Goal: Task Accomplishment & Management: Use online tool/utility

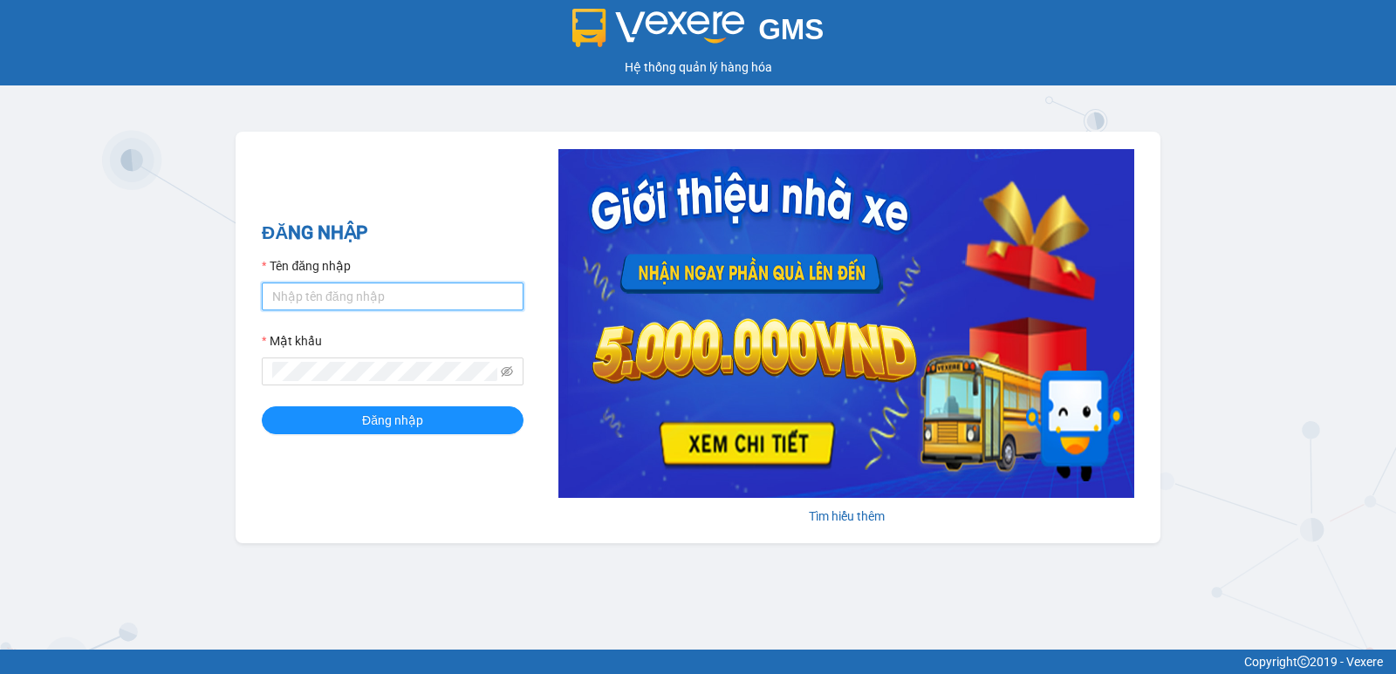
click at [410, 293] on input "Tên đăng nhập" at bounding box center [393, 297] width 262 height 28
type input "lypt_bvlc.saoviet"
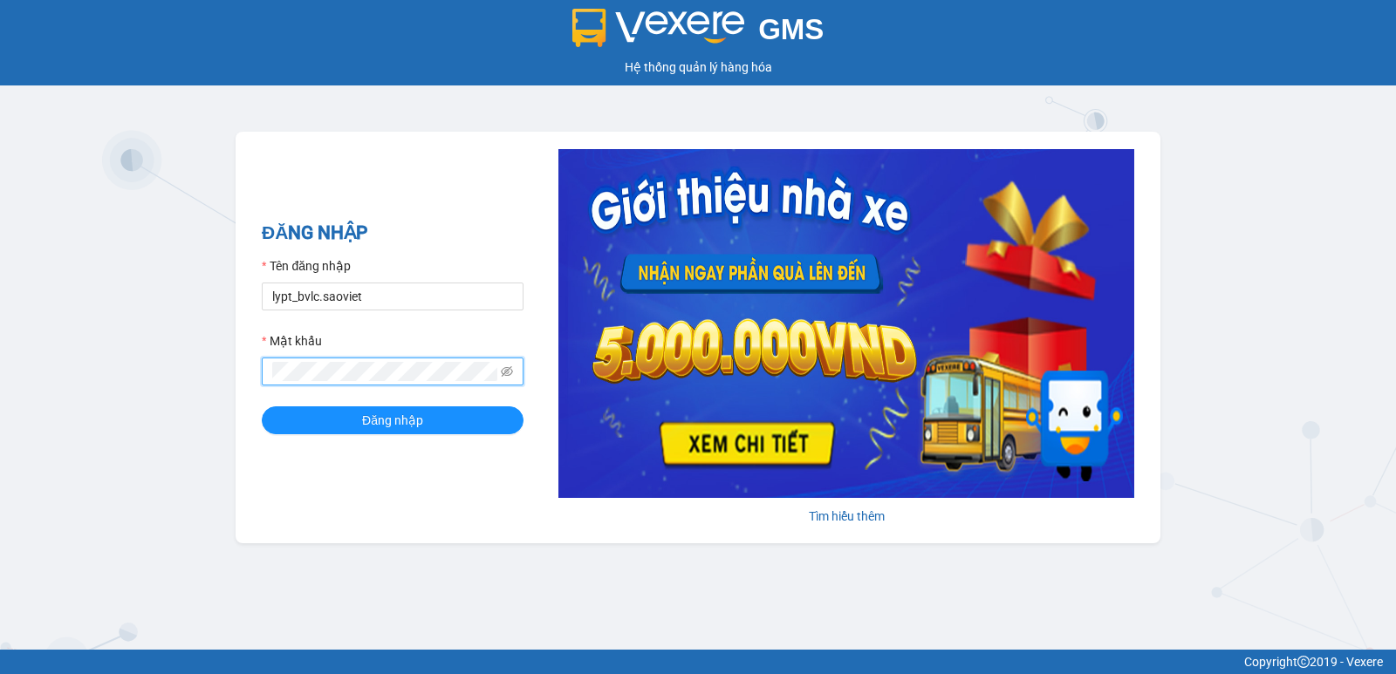
click at [262, 407] on button "Đăng nhập" at bounding box center [393, 421] width 262 height 28
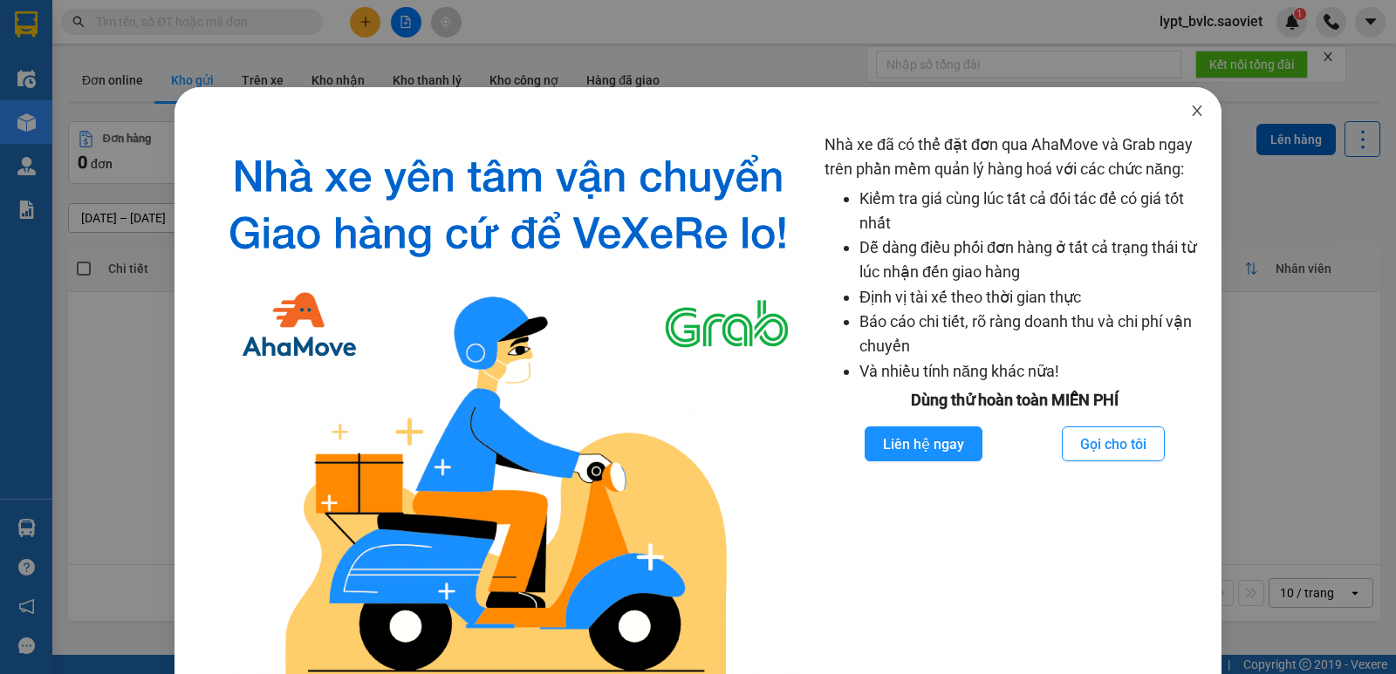
click at [1192, 110] on icon "close" at bounding box center [1197, 111] width 14 height 14
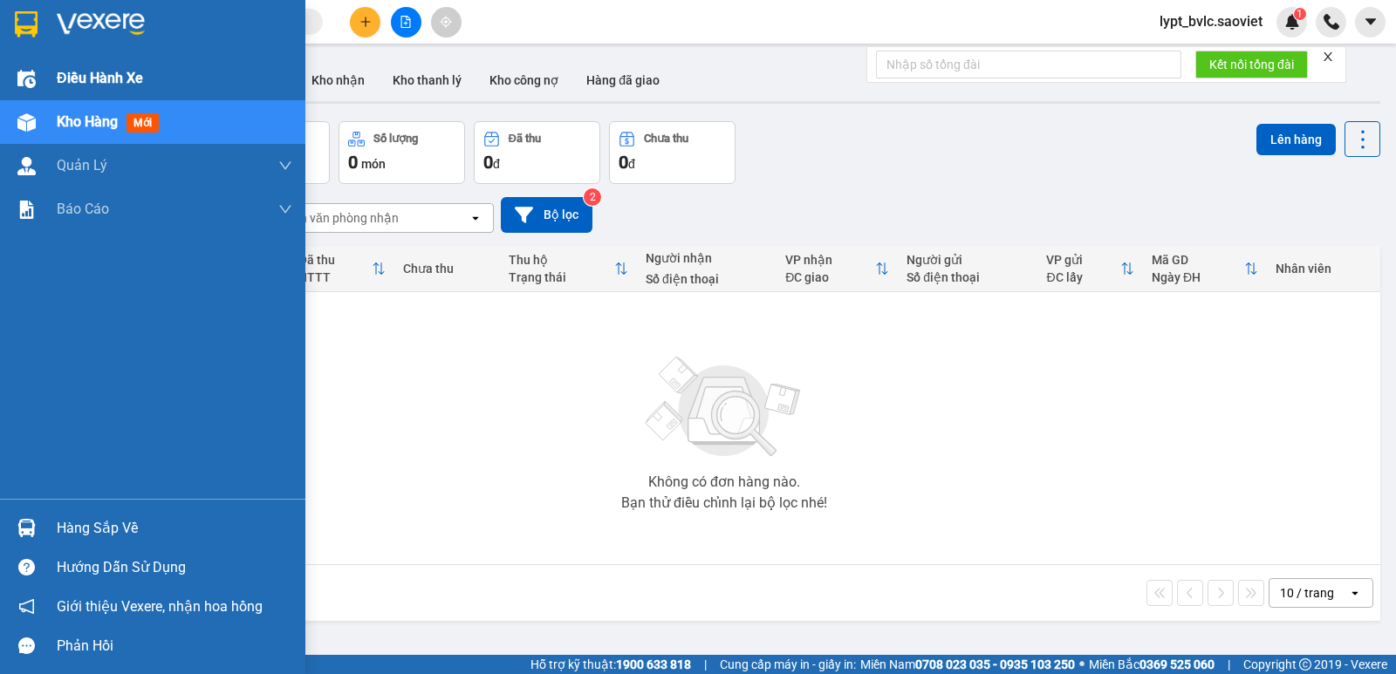
click at [94, 73] on span "Điều hành xe" at bounding box center [100, 78] width 86 height 22
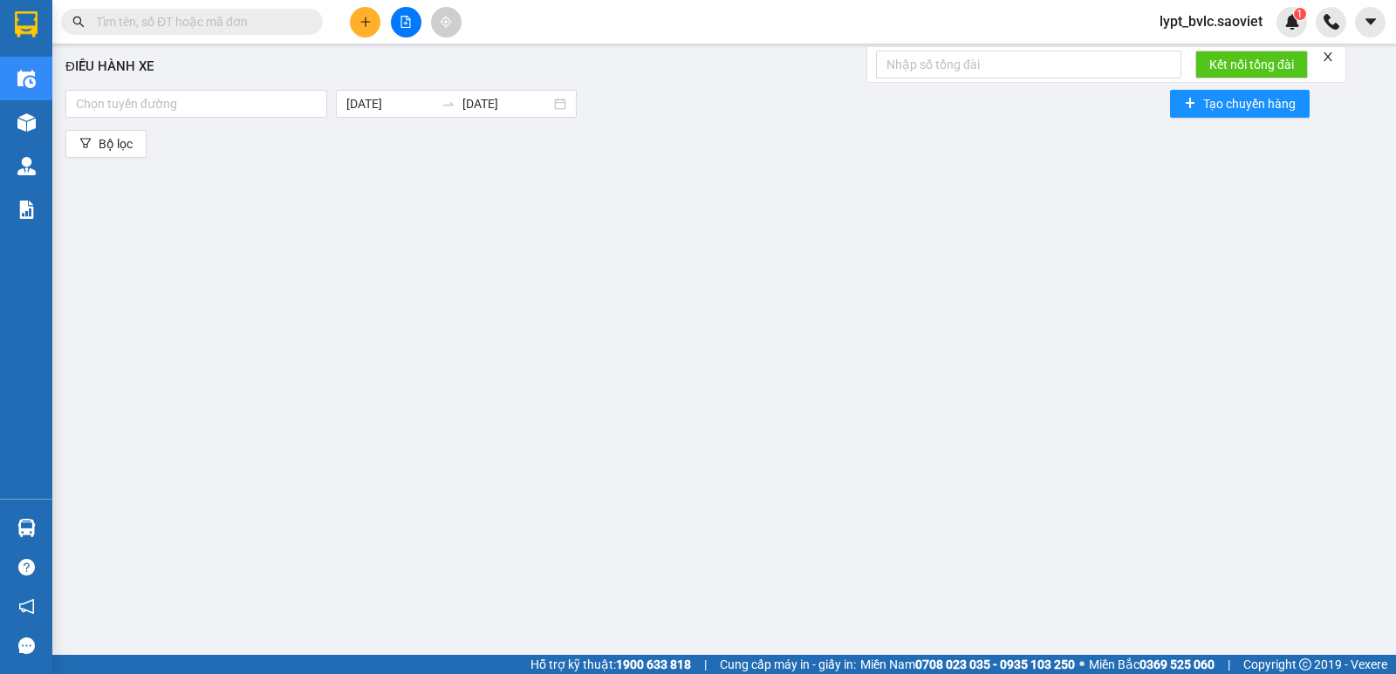
click at [482, 388] on div "Điều hành xe Chọn tuyến đường [DATE] [DATE] Tạo chuyến hàng Bộ lọc" at bounding box center [724, 345] width 1326 height 587
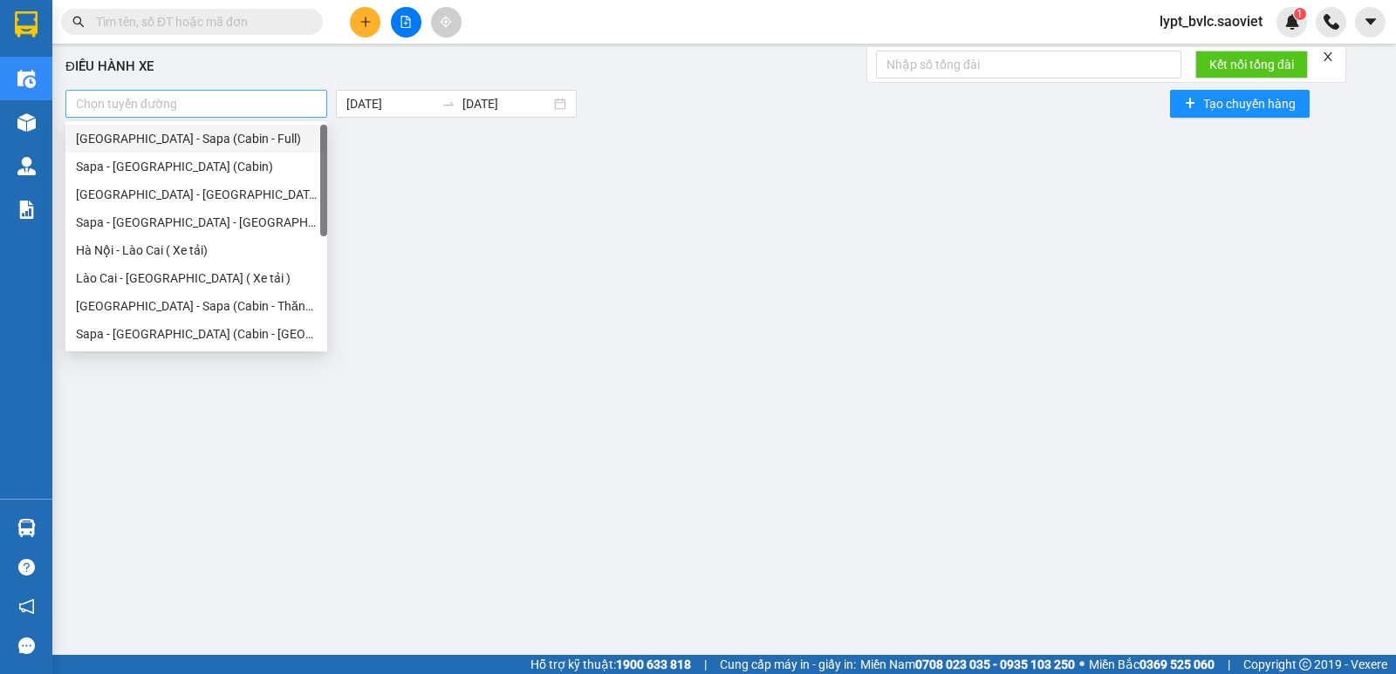
click at [229, 111] on div at bounding box center [196, 103] width 253 height 21
click at [203, 253] on div "Hà Nội - Lào Cai ( Xe tải)" at bounding box center [196, 250] width 241 height 19
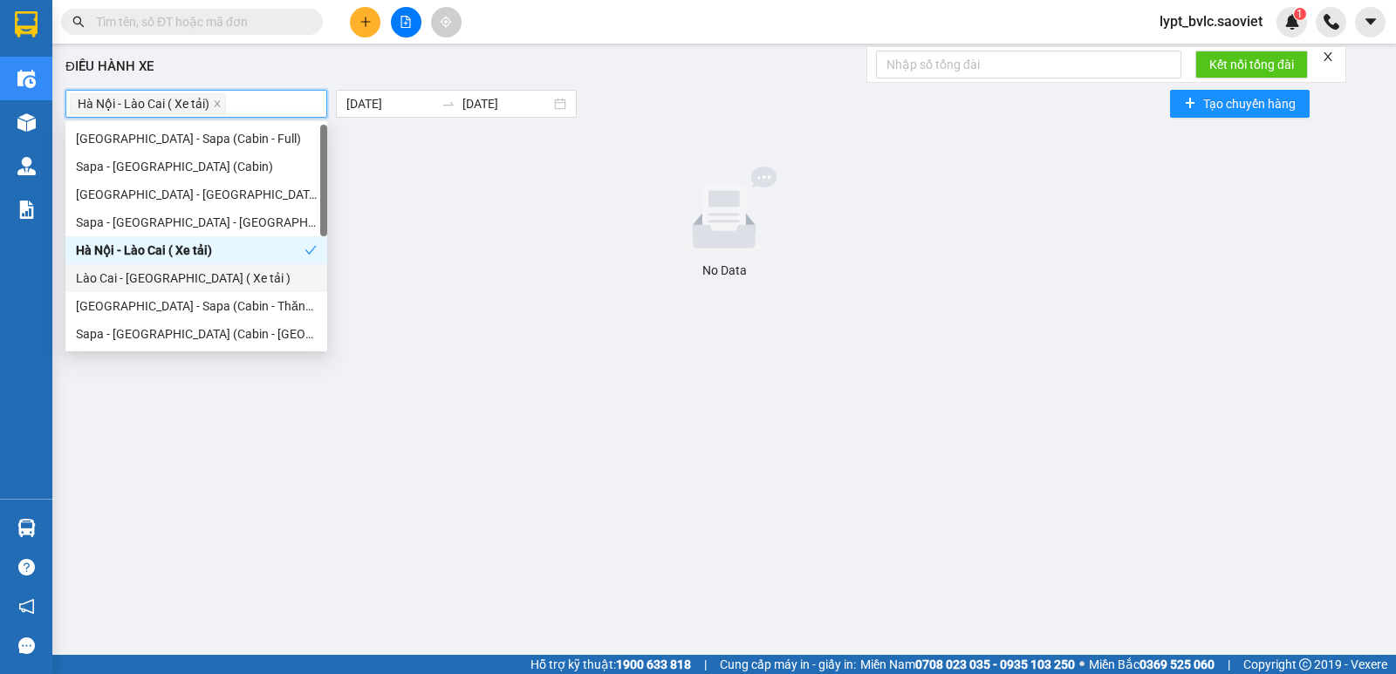
click at [198, 276] on div "Lào Cai - [GEOGRAPHIC_DATA] ( Xe tải )" at bounding box center [196, 278] width 241 height 19
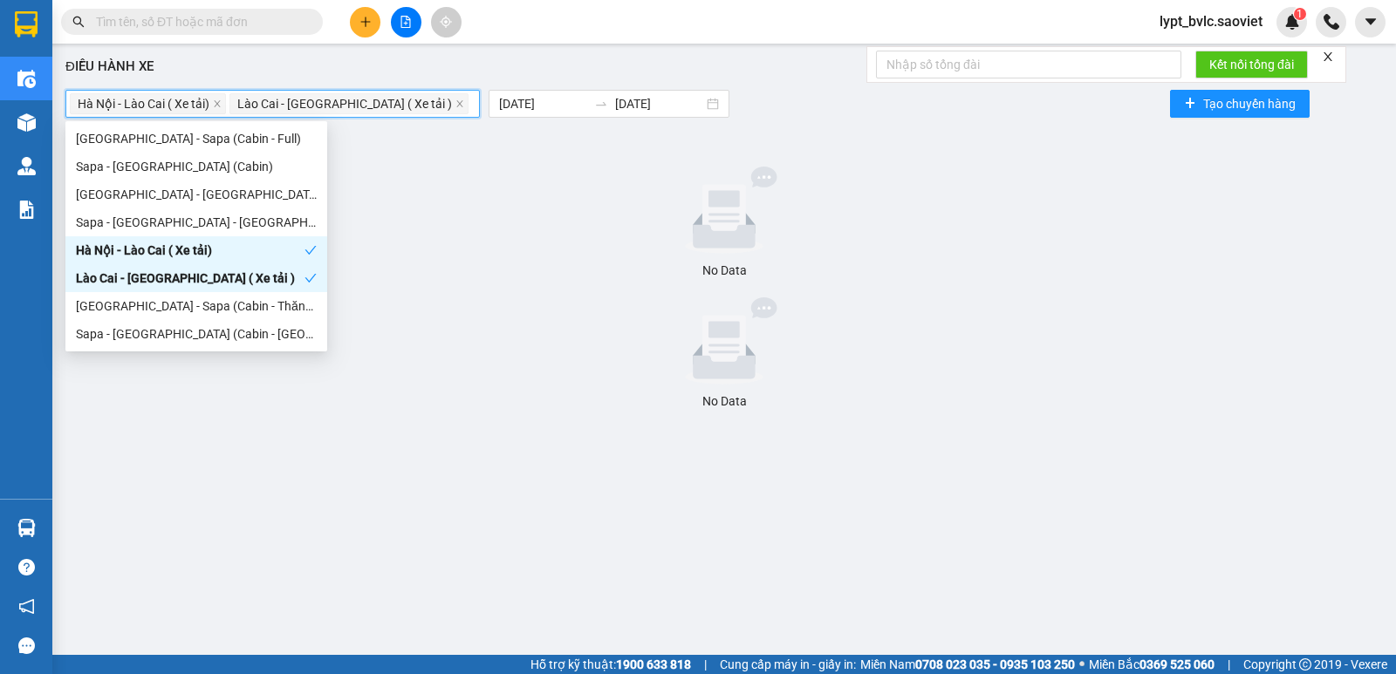
drag, startPoint x: 543, startPoint y: 343, endPoint x: 537, endPoint y: 263, distance: 79.6
click at [545, 306] on div at bounding box center [723, 340] width 1303 height 87
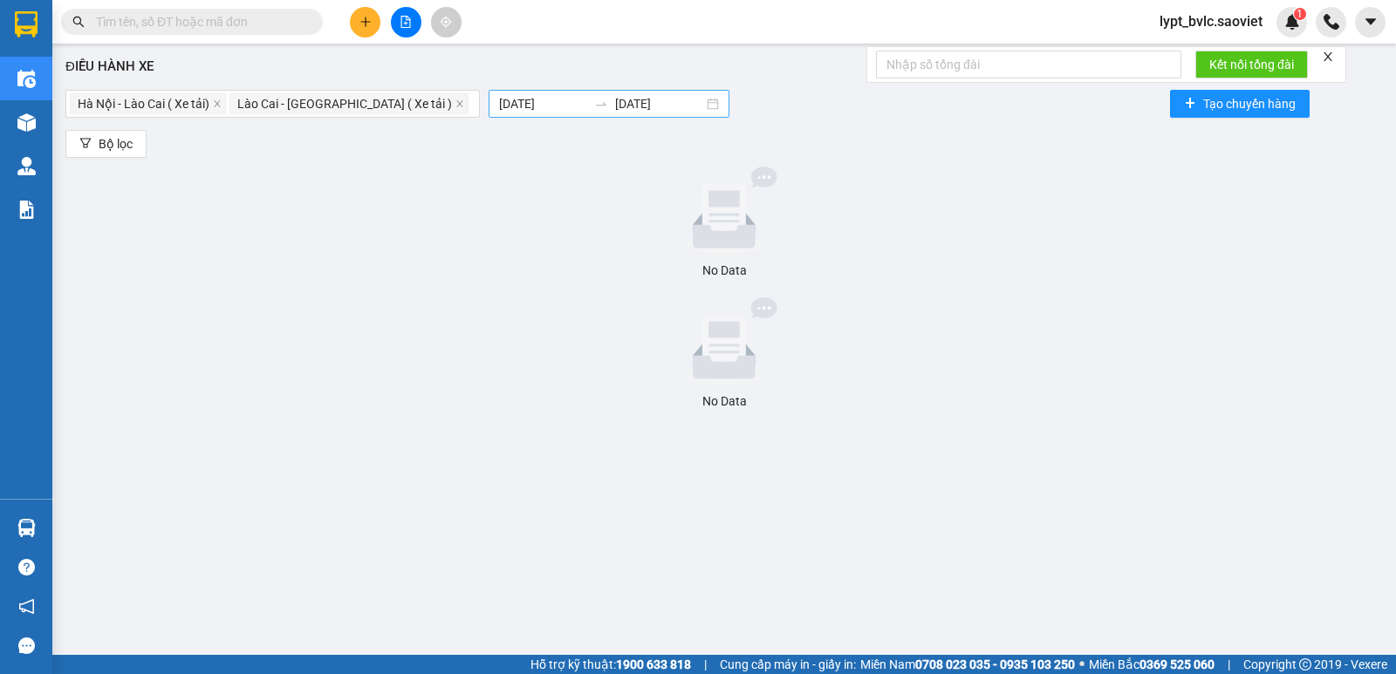
click at [594, 108] on icon "swap-right" at bounding box center [601, 104] width 14 height 14
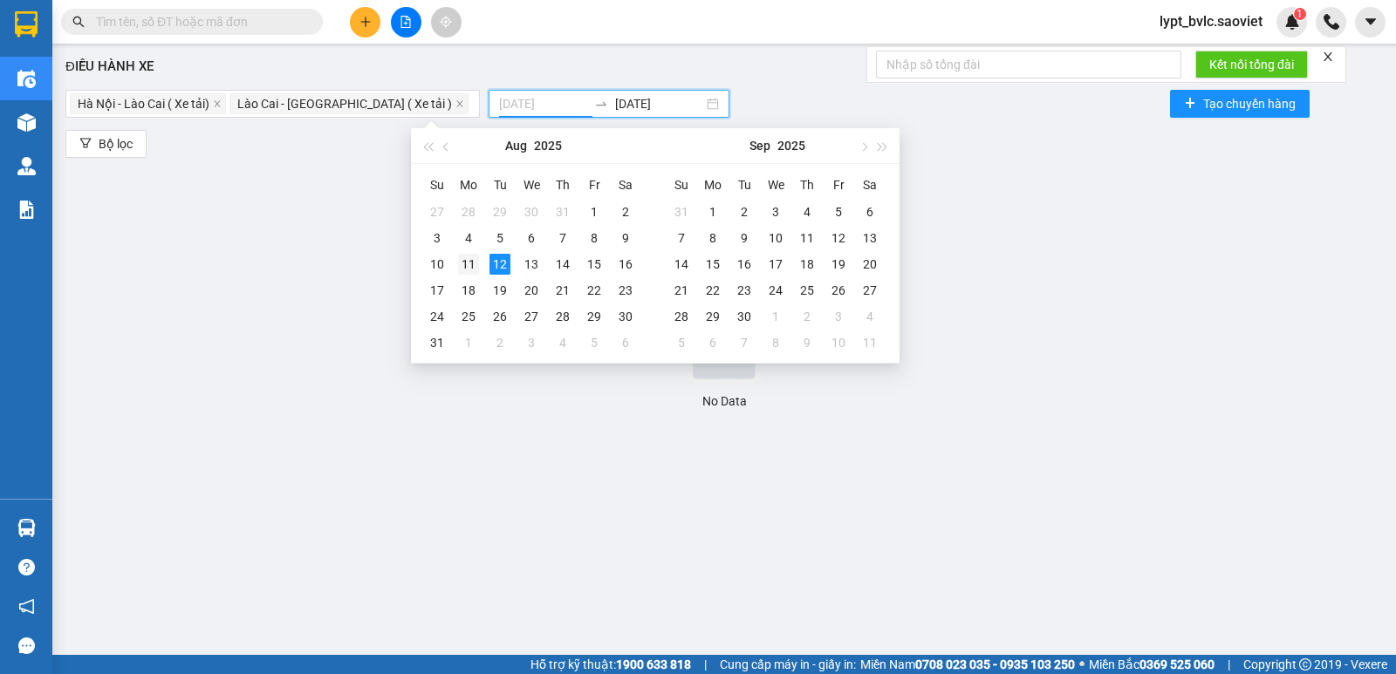
type input "[DATE]"
click at [476, 263] on div "11" at bounding box center [468, 264] width 21 height 21
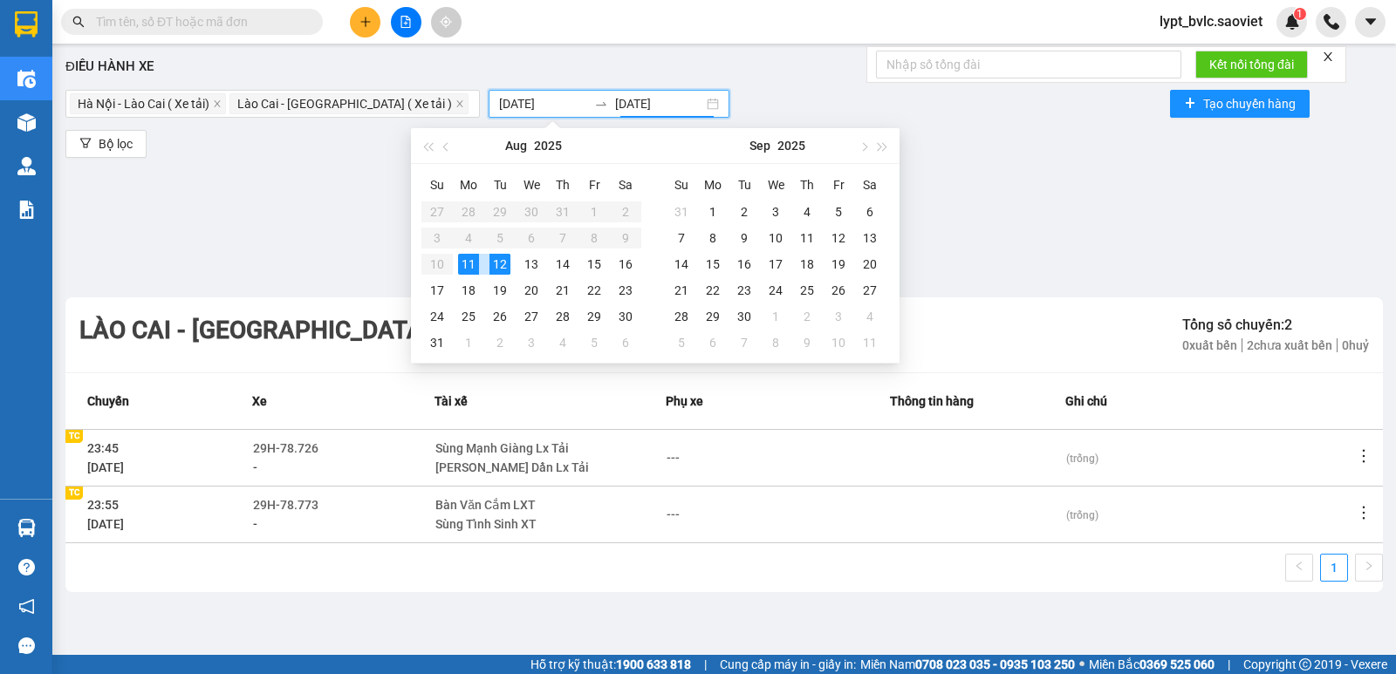
click at [476, 263] on div "11" at bounding box center [468, 264] width 21 height 21
type input "[DATE]"
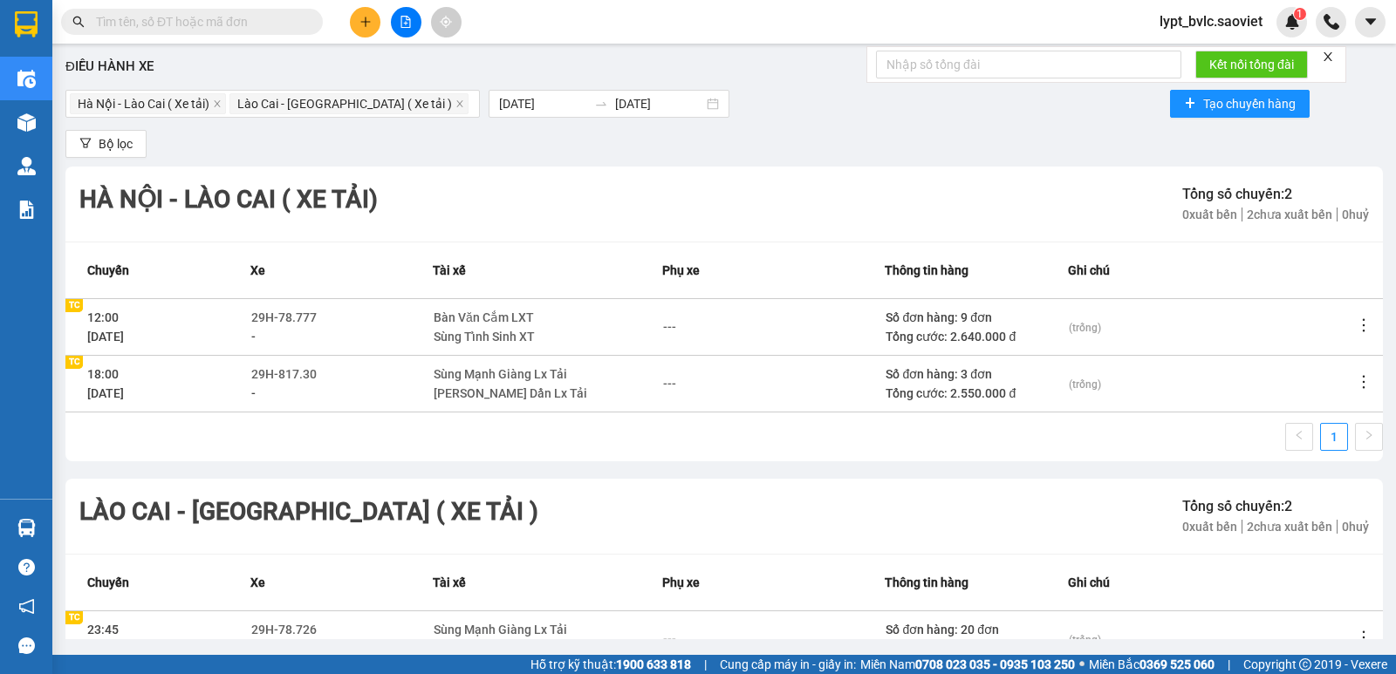
click at [338, 127] on div "Điều hành xe [GEOGRAPHIC_DATA] - [GEOGRAPHIC_DATA] ( Xe tải) [GEOGRAPHIC_DATA] …" at bounding box center [724, 345] width 1326 height 587
click at [499, 99] on input "[DATE]" at bounding box center [543, 103] width 88 height 19
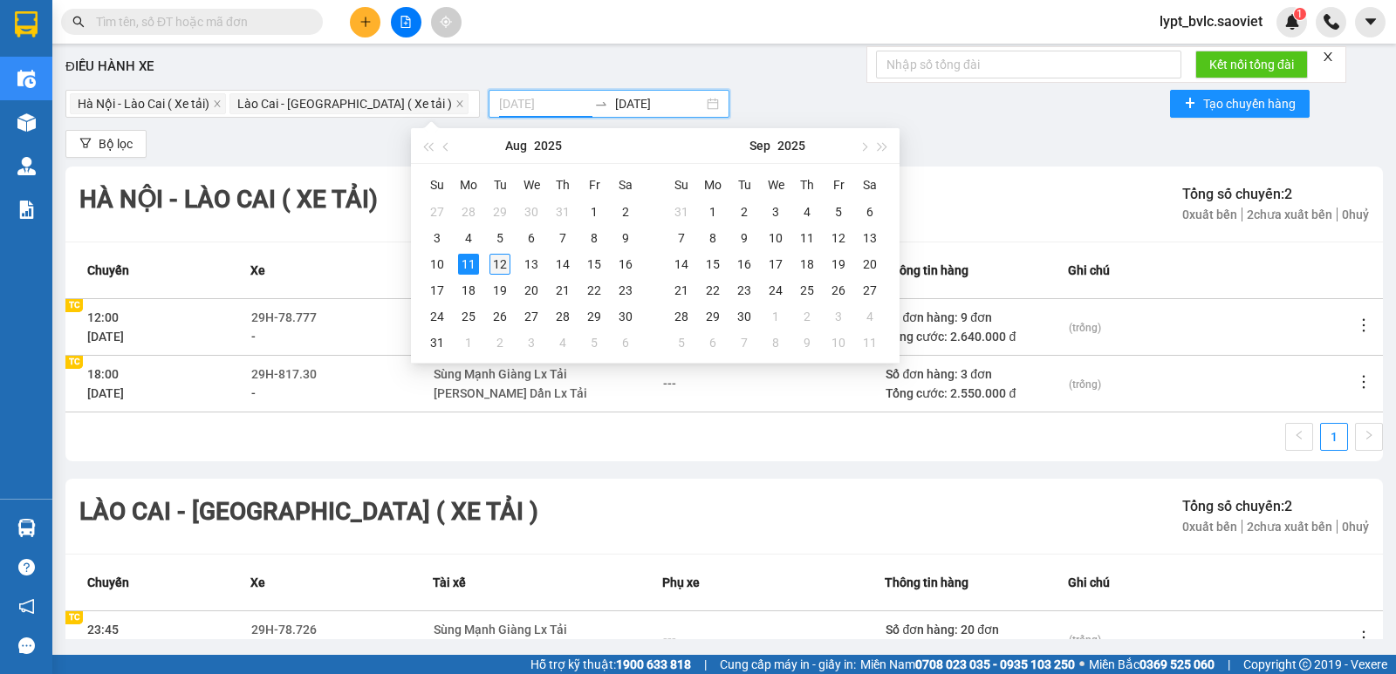
type input "[DATE]"
click at [495, 263] on div "12" at bounding box center [499, 264] width 21 height 21
type input "[DATE]"
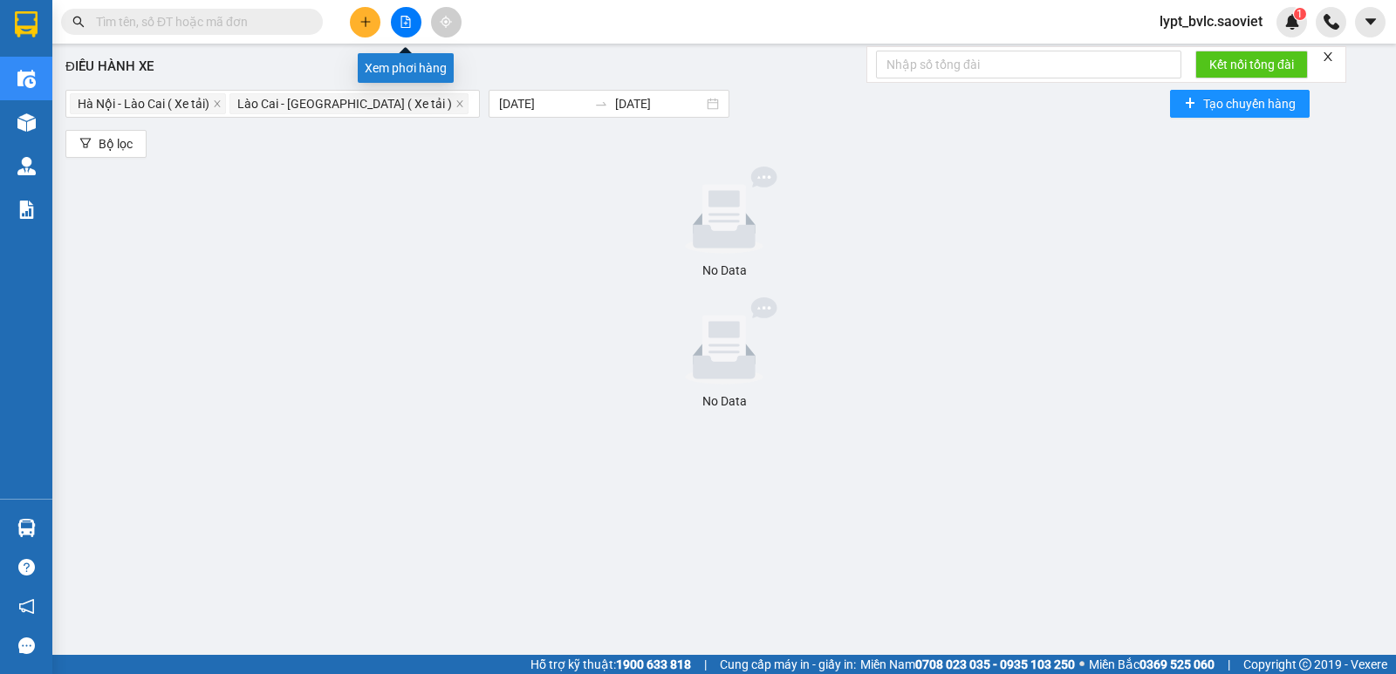
click at [403, 26] on icon "file-add" at bounding box center [406, 22] width 12 height 12
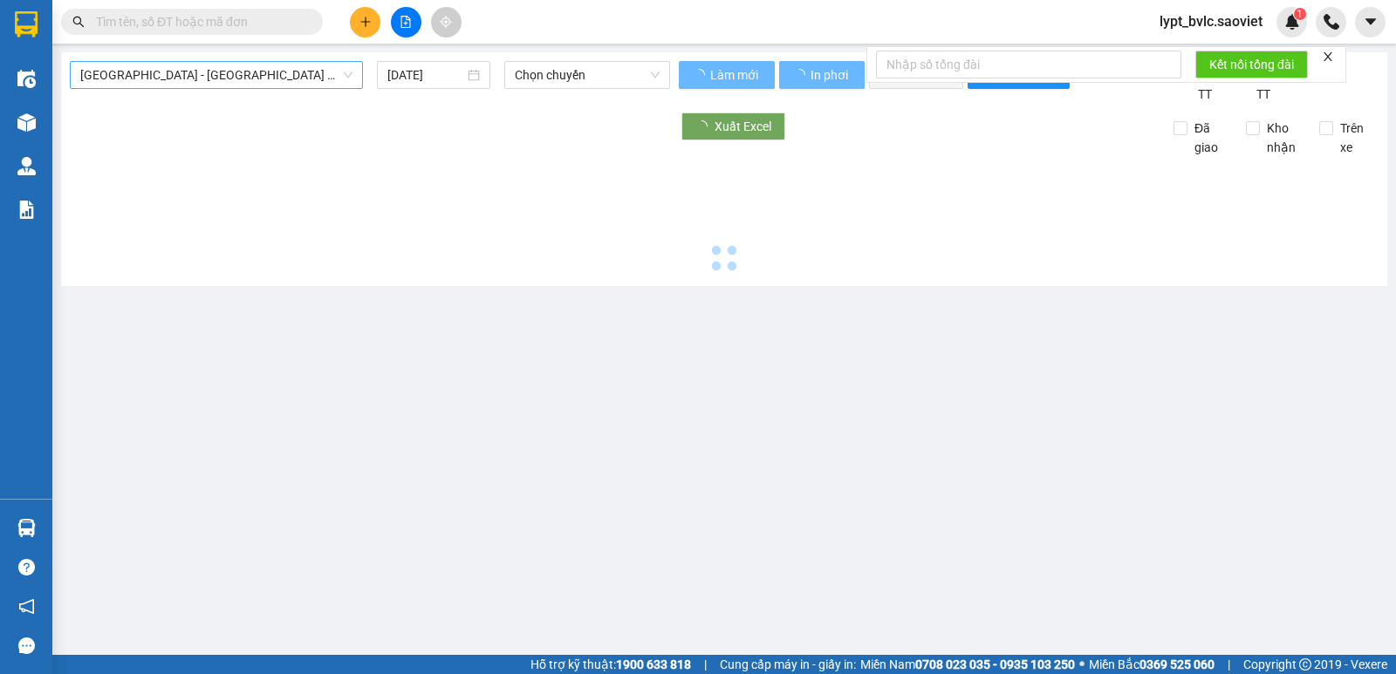
click at [198, 84] on span "[GEOGRAPHIC_DATA] - [GEOGRAPHIC_DATA] (Cabin)" at bounding box center [216, 75] width 272 height 26
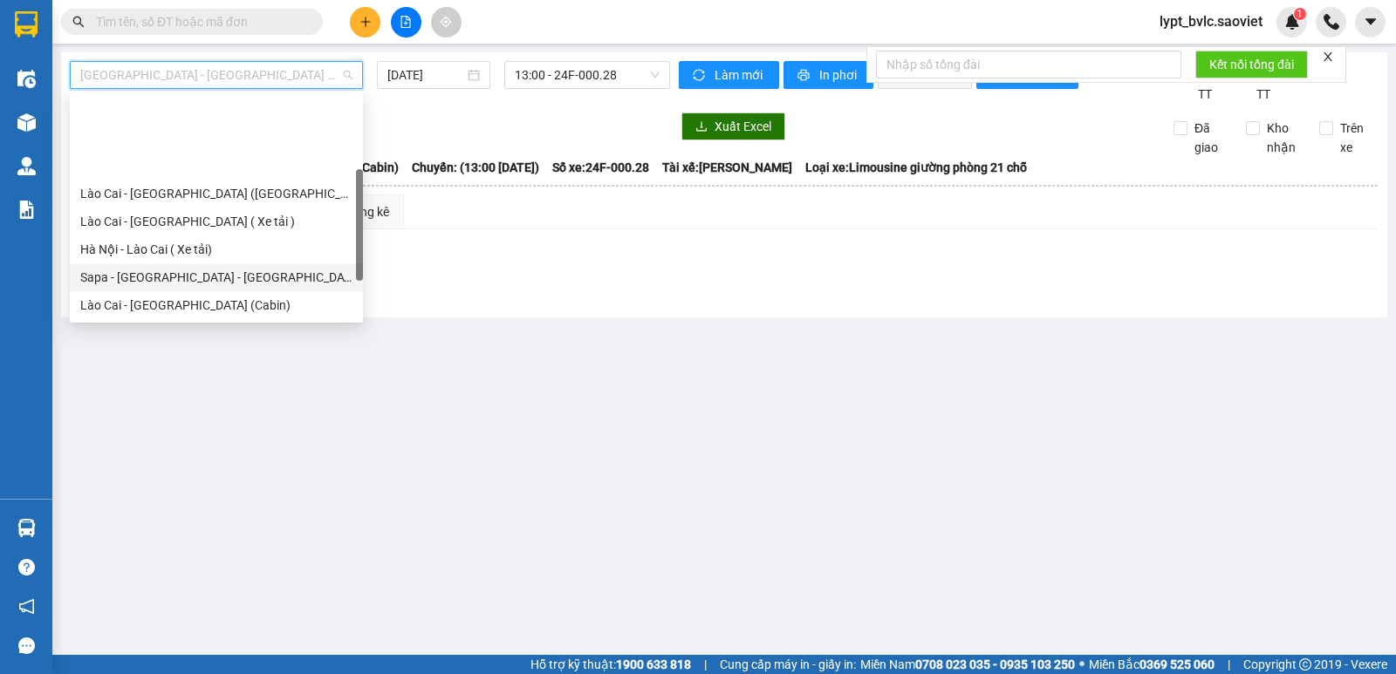
scroll to position [140, 0]
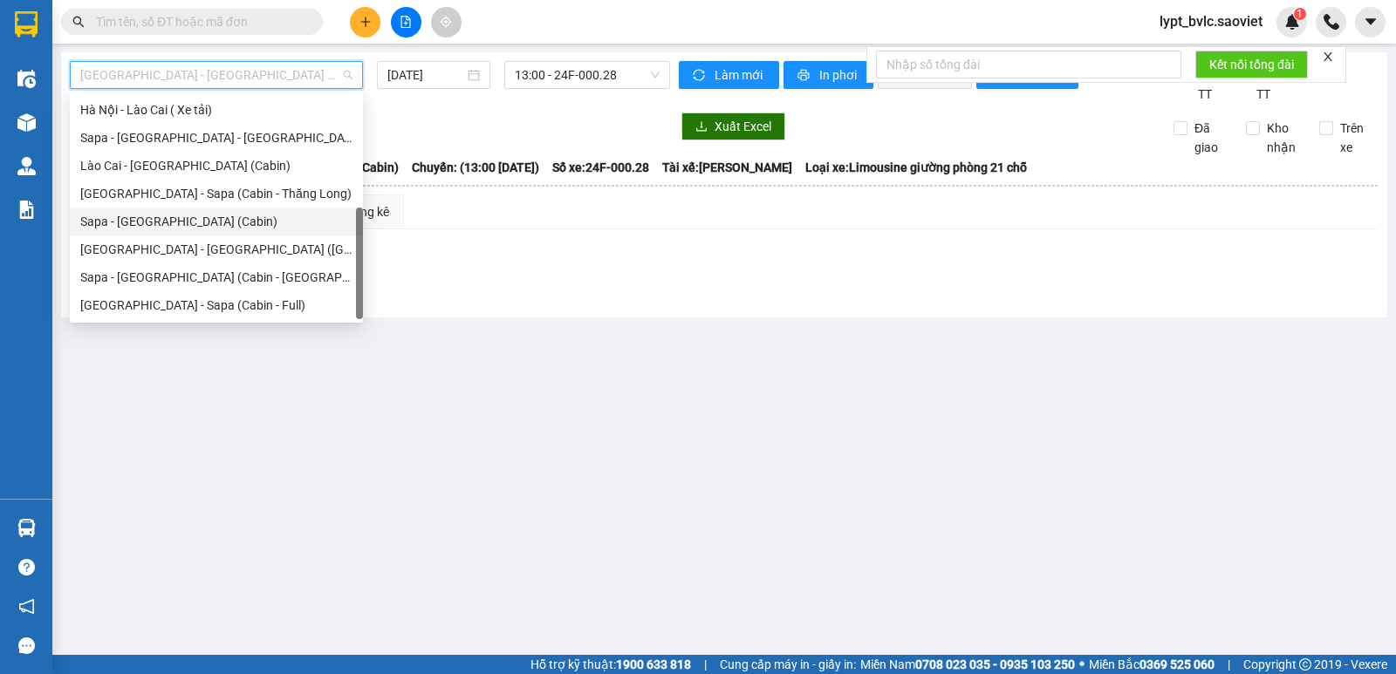
click at [179, 216] on div "Sapa - [GEOGRAPHIC_DATA] (Cabin)" at bounding box center [216, 221] width 272 height 19
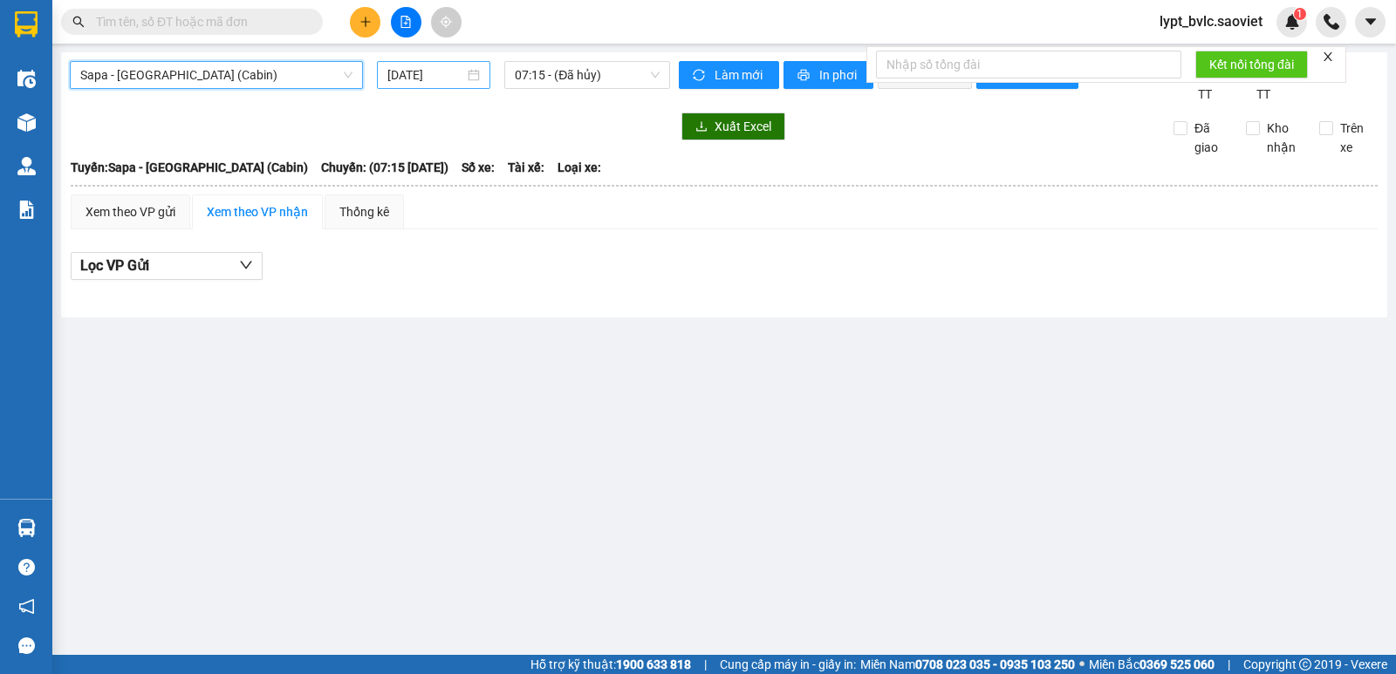
drag, startPoint x: 435, startPoint y: 77, endPoint x: 432, endPoint y: 87, distance: 11.0
click at [434, 77] on input "[DATE]" at bounding box center [426, 74] width 78 height 19
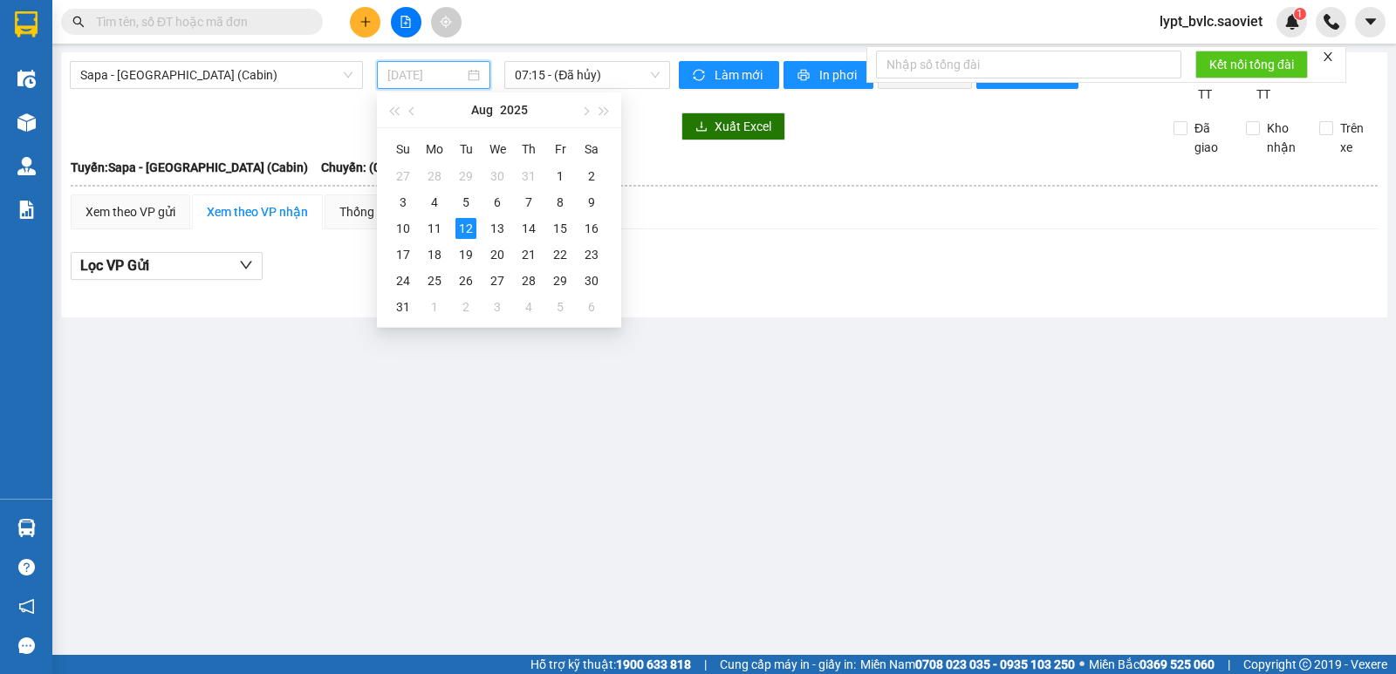
drag, startPoint x: 409, startPoint y: 230, endPoint x: 502, endPoint y: 140, distance: 129.6
click at [408, 230] on div "10" at bounding box center [403, 228] width 21 height 21
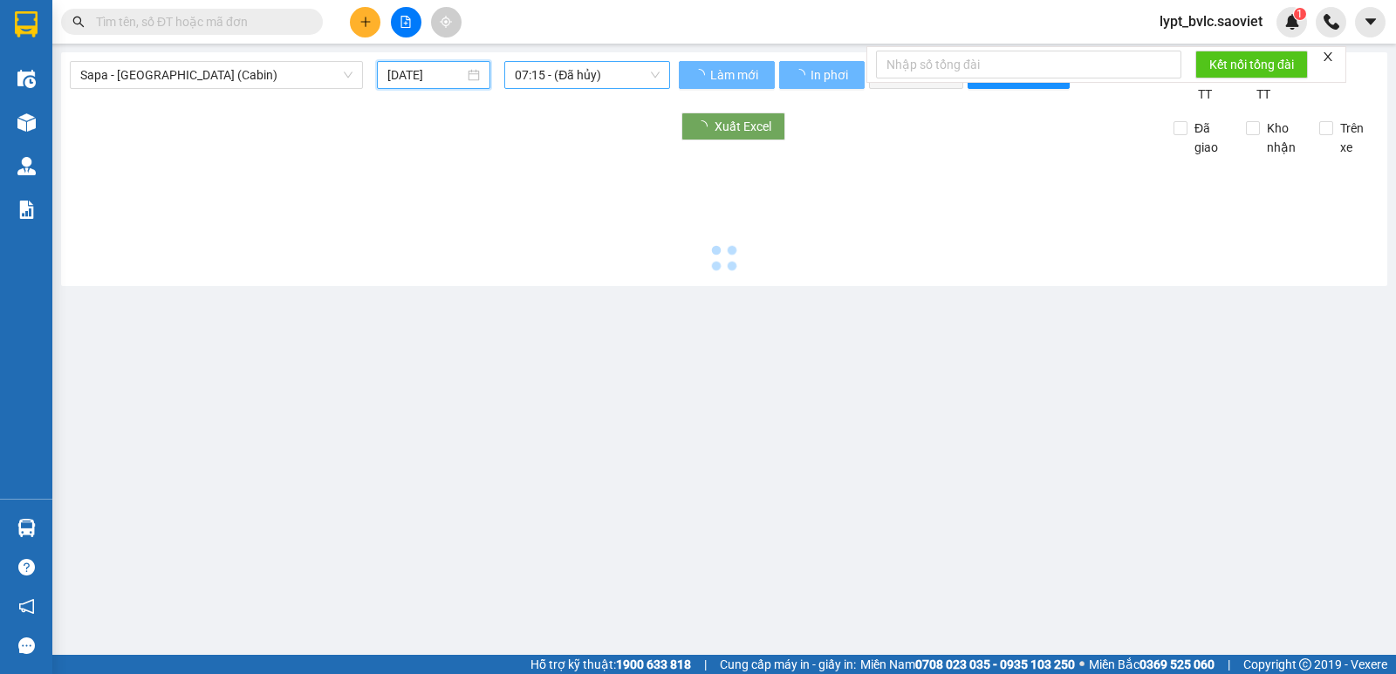
type input "[DATE]"
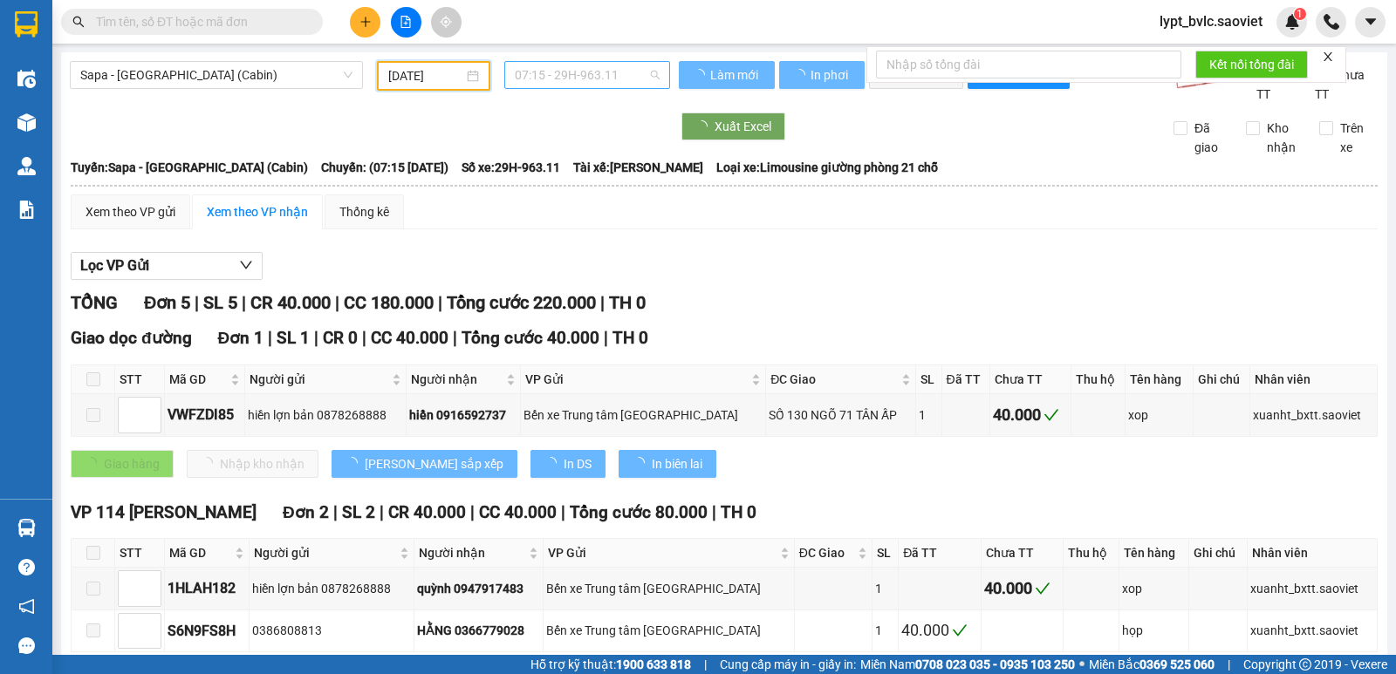
click at [564, 76] on span "07:15 - 29H-963.11" at bounding box center [587, 75] width 144 height 26
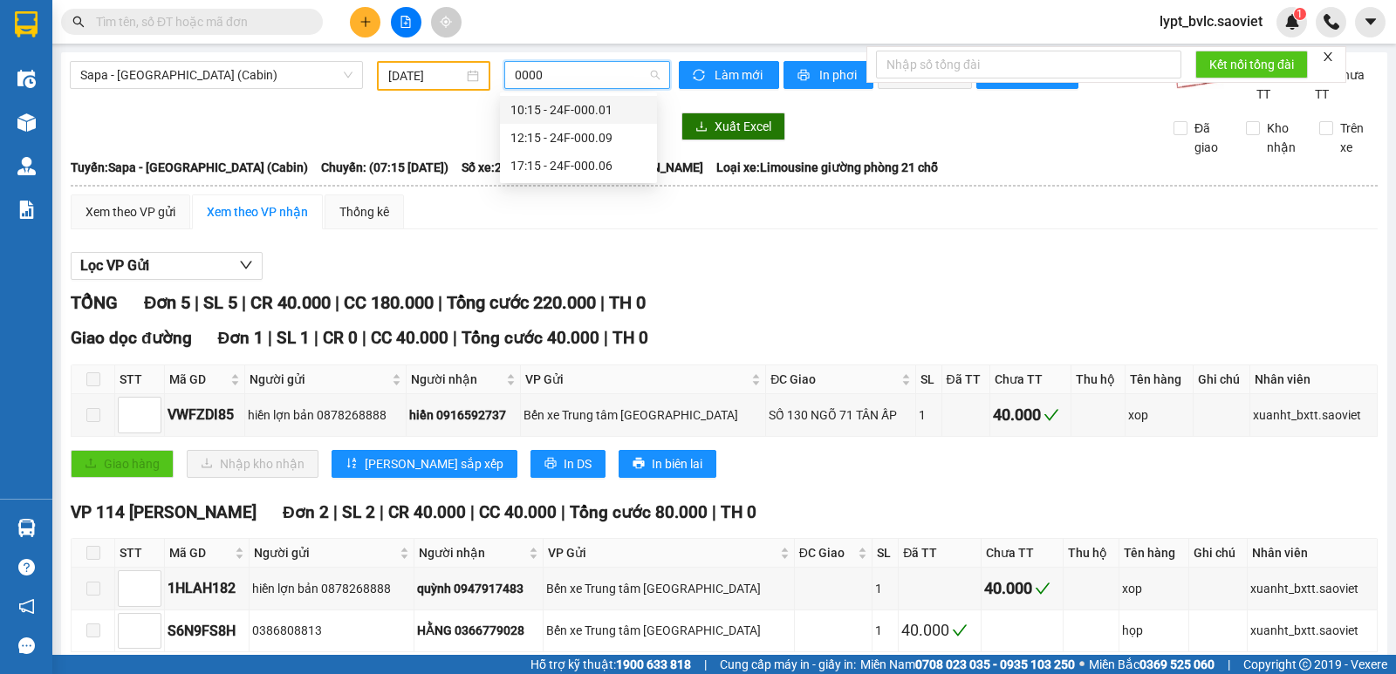
type input "00006"
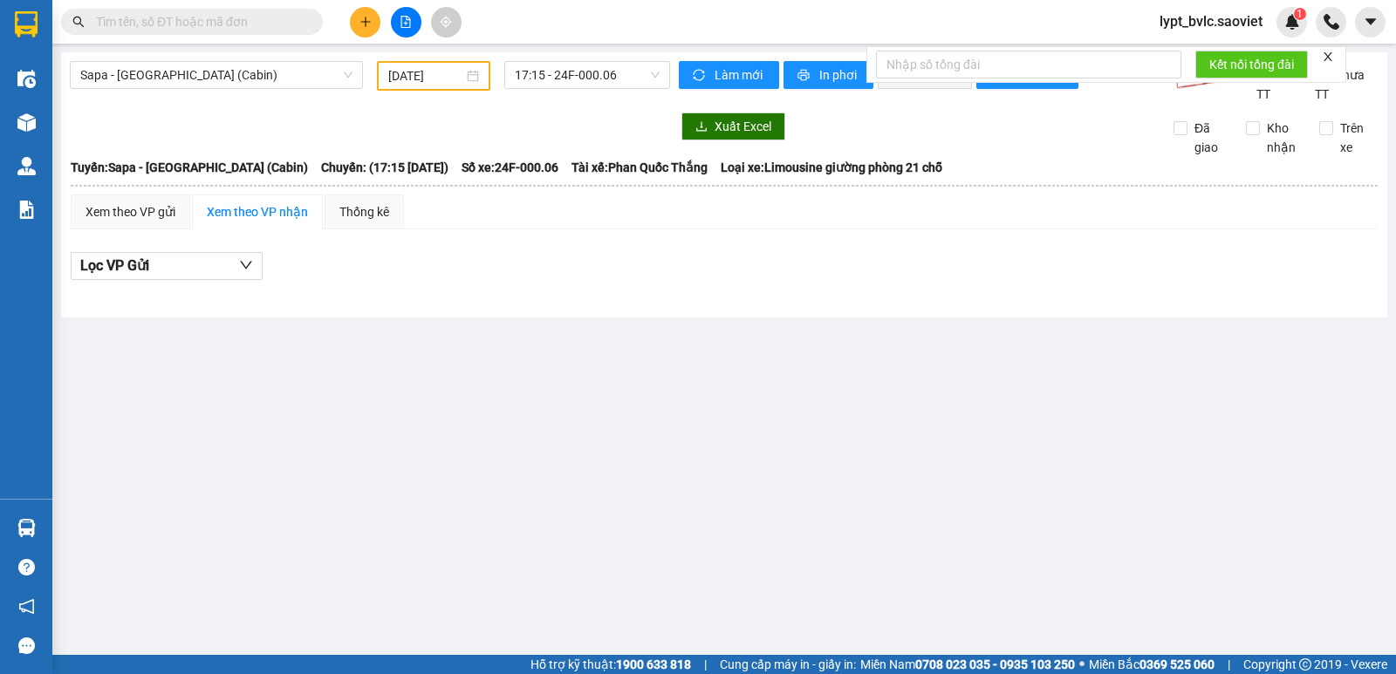
drag, startPoint x: 419, startPoint y: 417, endPoint x: 388, endPoint y: 448, distance: 43.8
click at [406, 448] on main "Sapa - [GEOGRAPHIC_DATA] (Cabin) [DATE] 17:15 - 24F-000.06 Làm mới In phơi In đ…" at bounding box center [698, 327] width 1396 height 655
click at [256, 72] on span "Sapa - [GEOGRAPHIC_DATA] (Cabin)" at bounding box center [216, 75] width 272 height 26
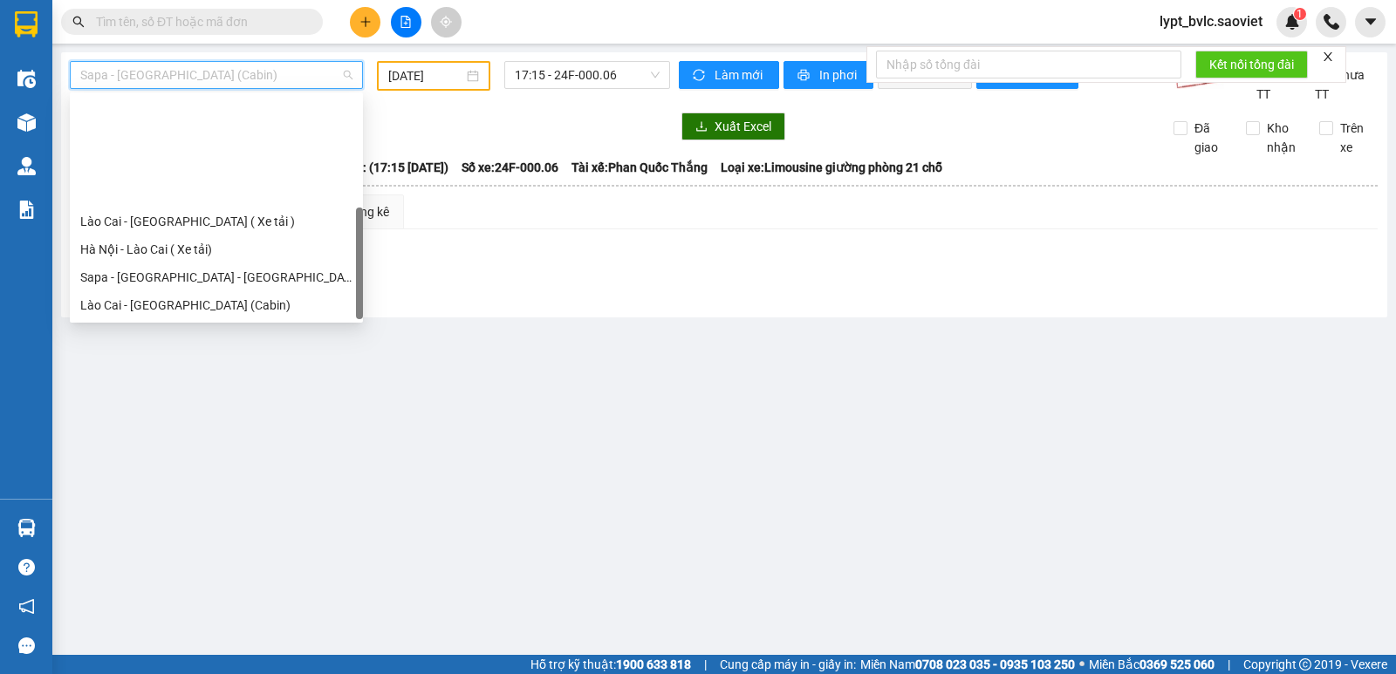
scroll to position [140, 0]
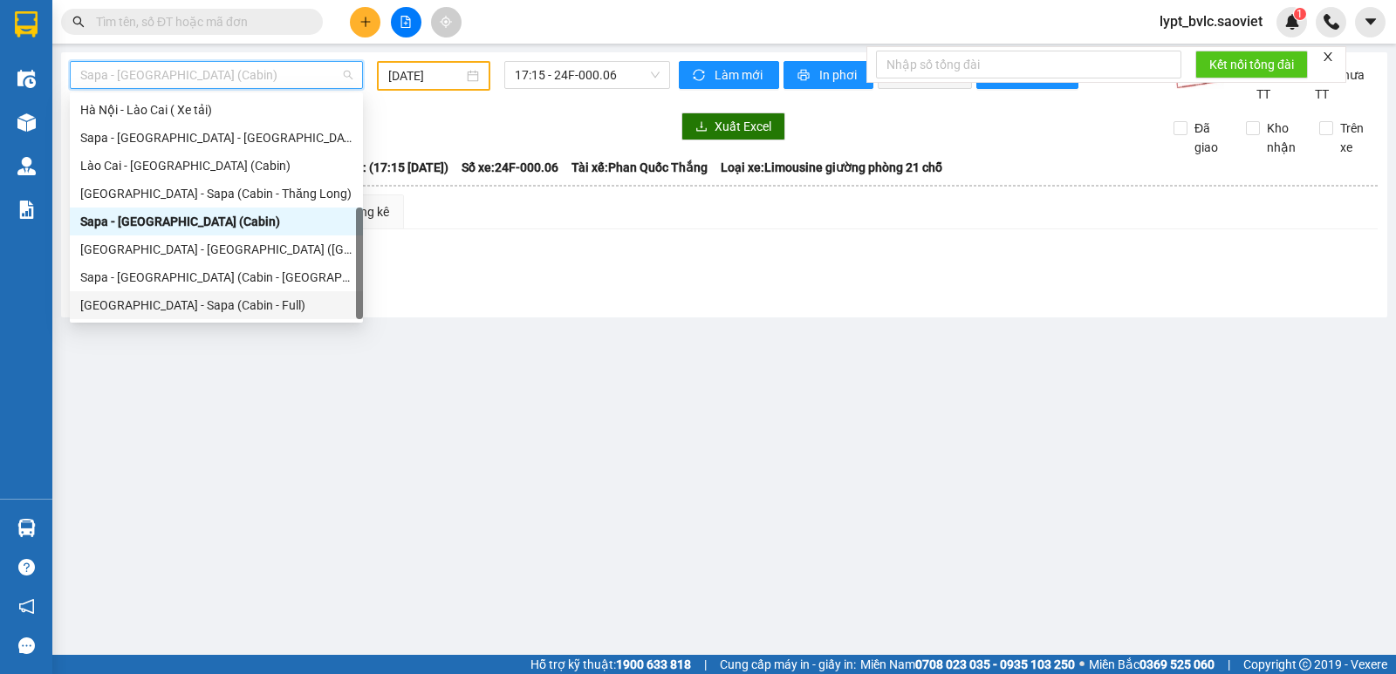
click at [192, 305] on div "[GEOGRAPHIC_DATA] - Sapa (Cabin - Full)" at bounding box center [216, 305] width 272 height 19
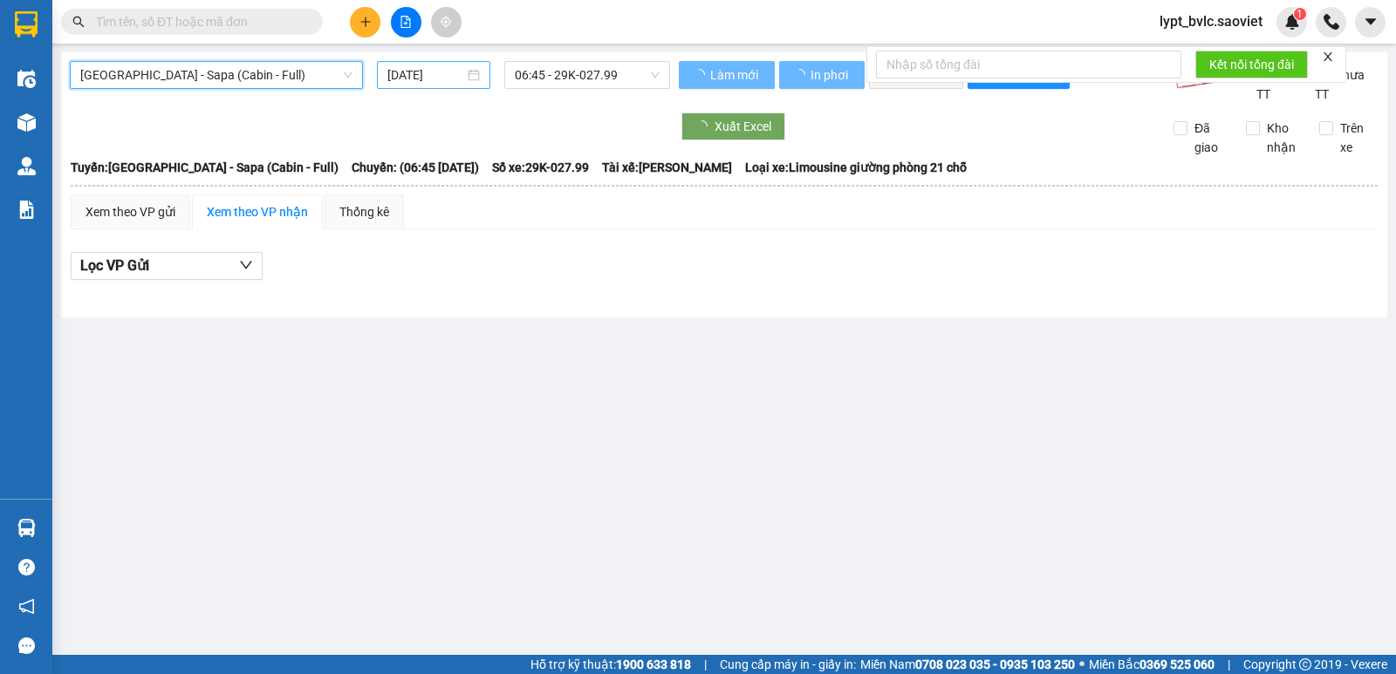
click at [429, 69] on input "[DATE]" at bounding box center [426, 74] width 78 height 19
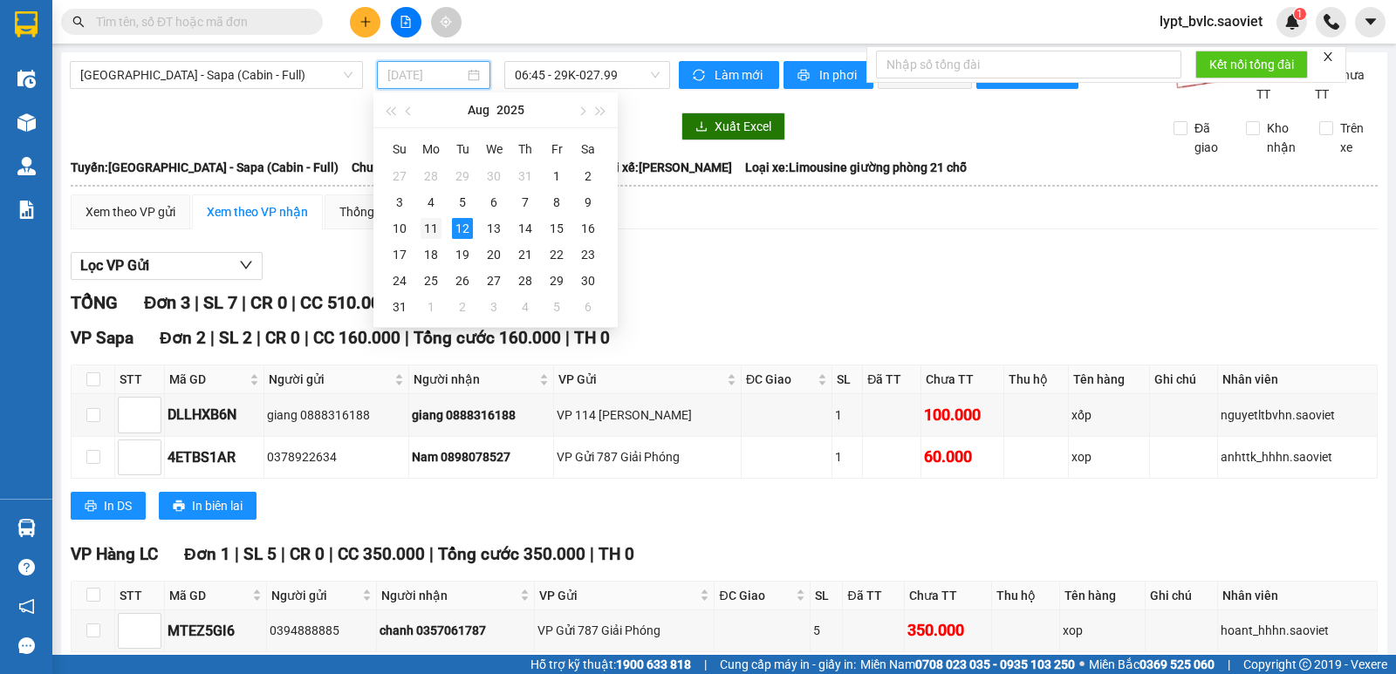
click at [429, 230] on div "11" at bounding box center [431, 228] width 21 height 21
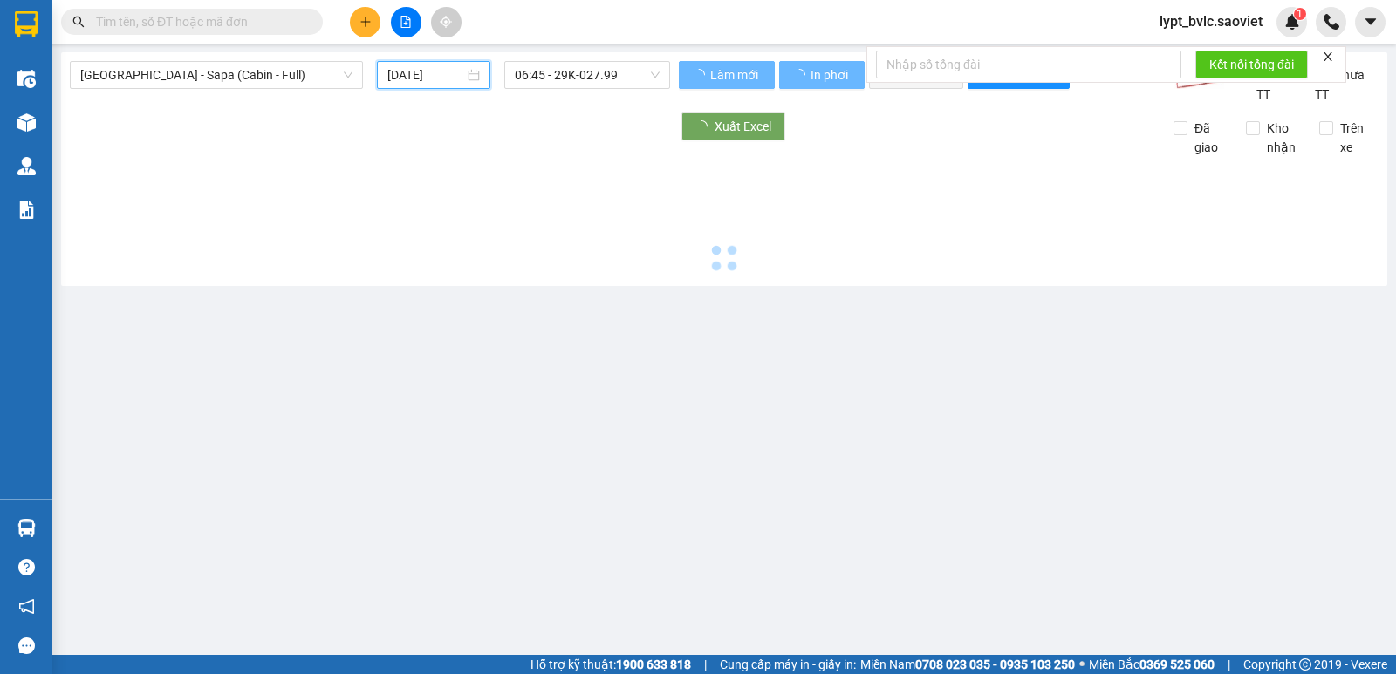
type input "[DATE]"
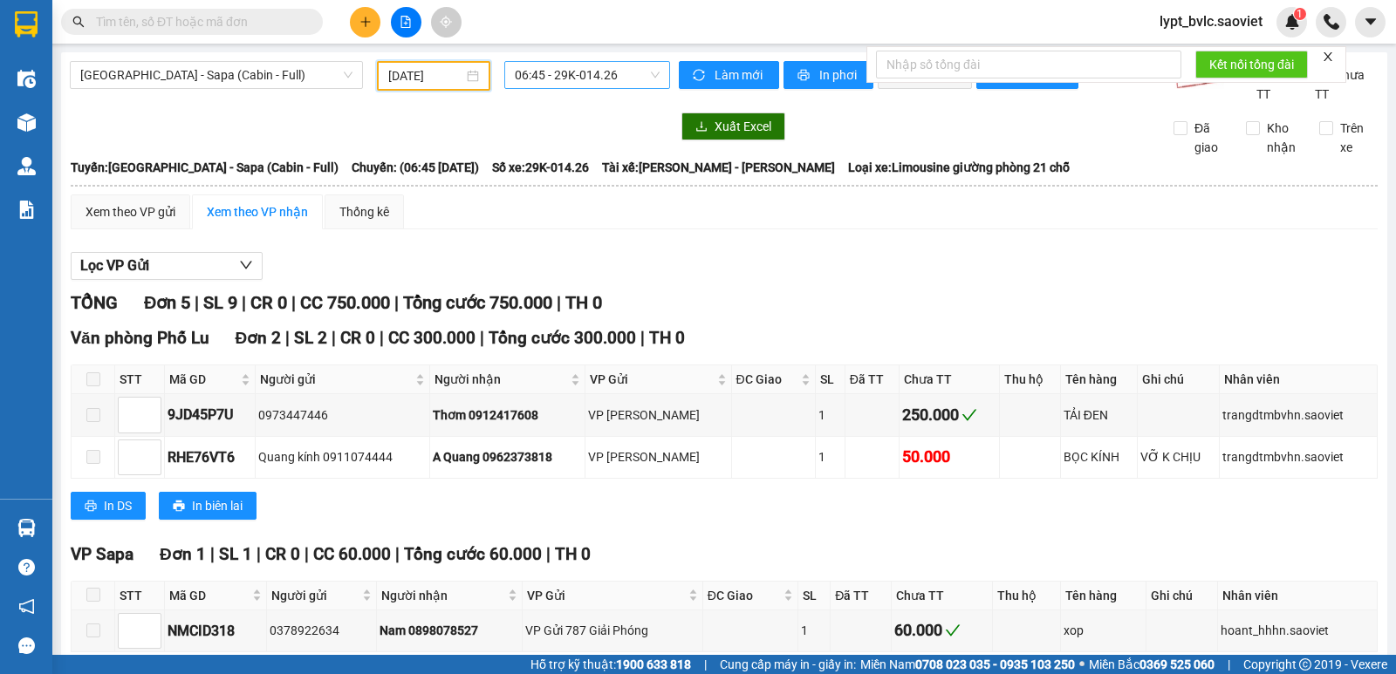
click at [578, 65] on span "06:45 - 29K-014.26" at bounding box center [587, 75] width 144 height 26
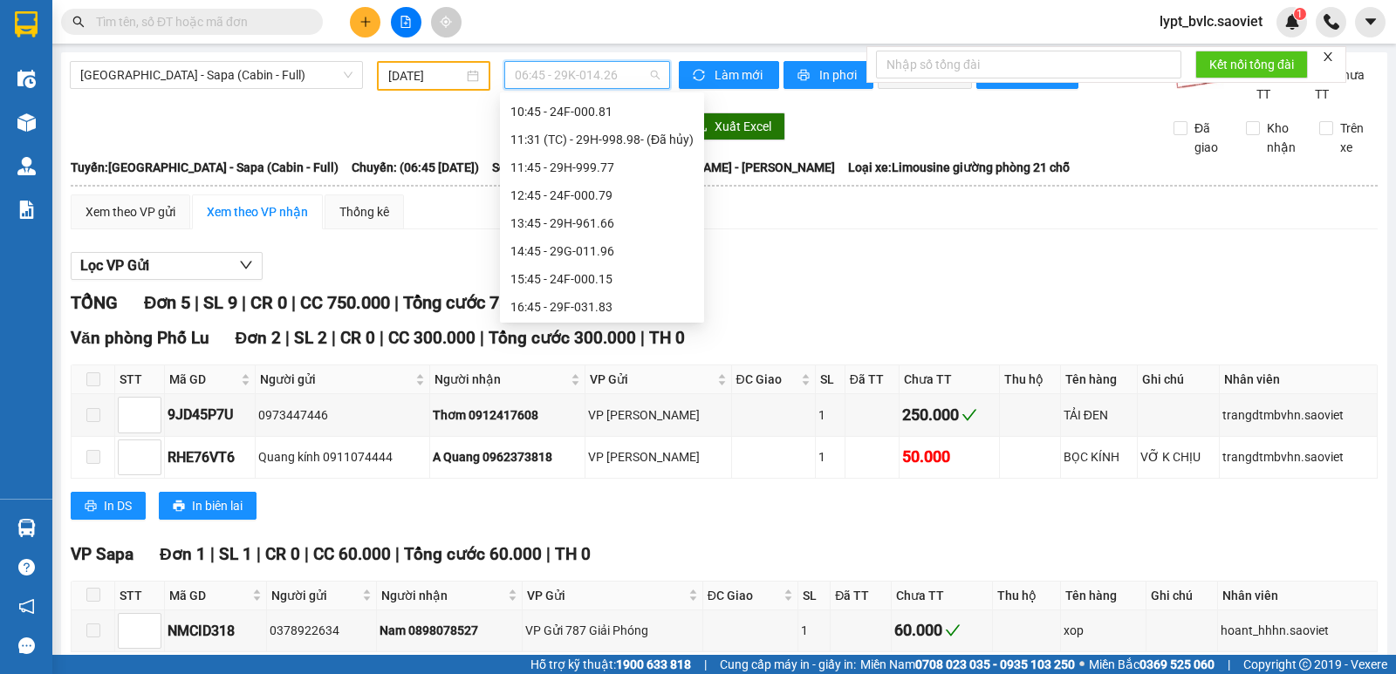
scroll to position [262, 0]
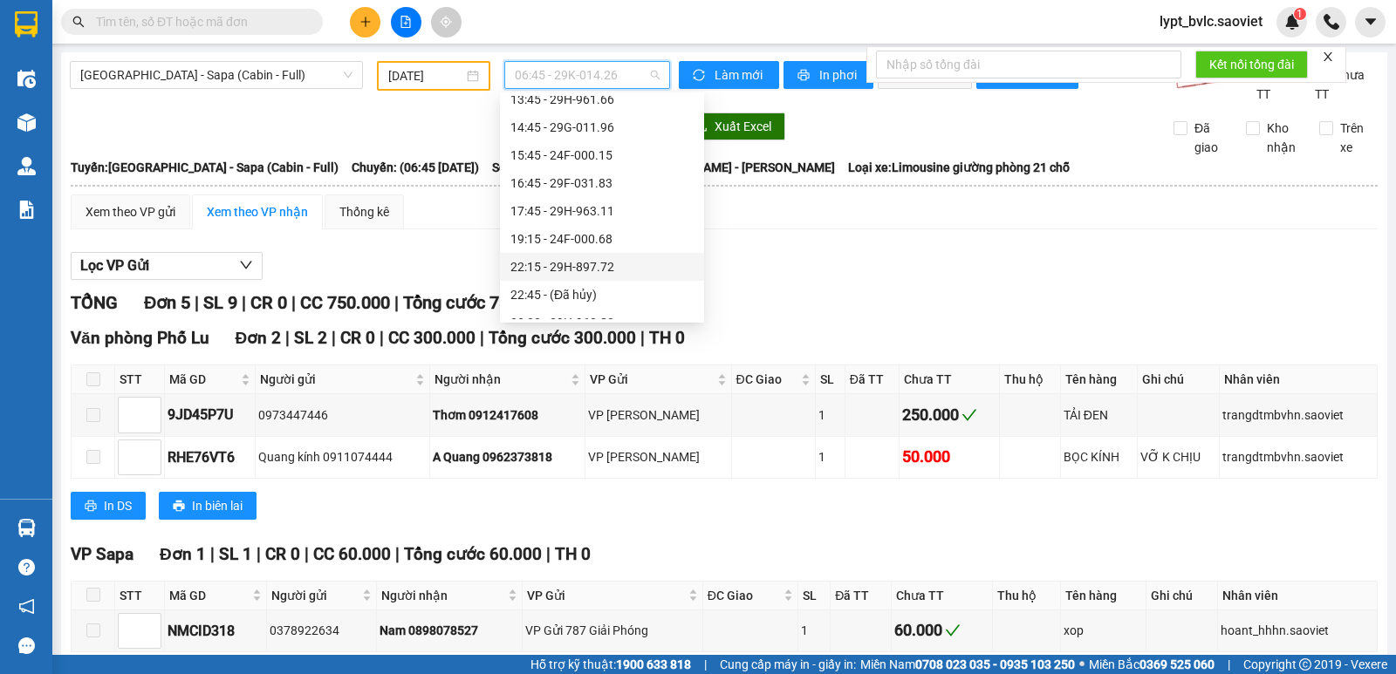
click at [578, 270] on div "22:15 - 29H-897.72" at bounding box center [601, 266] width 183 height 19
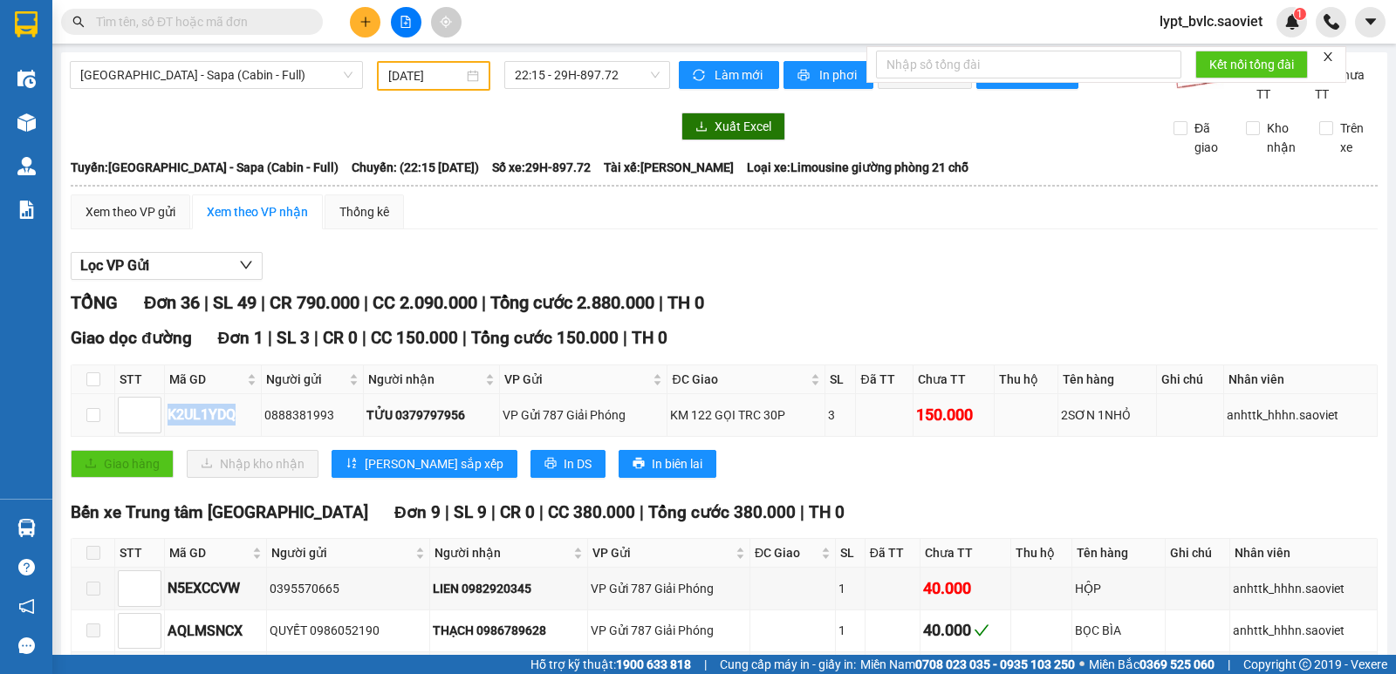
drag, startPoint x: 242, startPoint y: 407, endPoint x: 170, endPoint y: 419, distance: 72.4
click at [170, 419] on div "K2UL1YDQ" at bounding box center [213, 415] width 91 height 22
copy div "K2UL1YDQ"
click at [247, 13] on input "text" at bounding box center [199, 21] width 206 height 19
paste input "K2UL1YDQ"
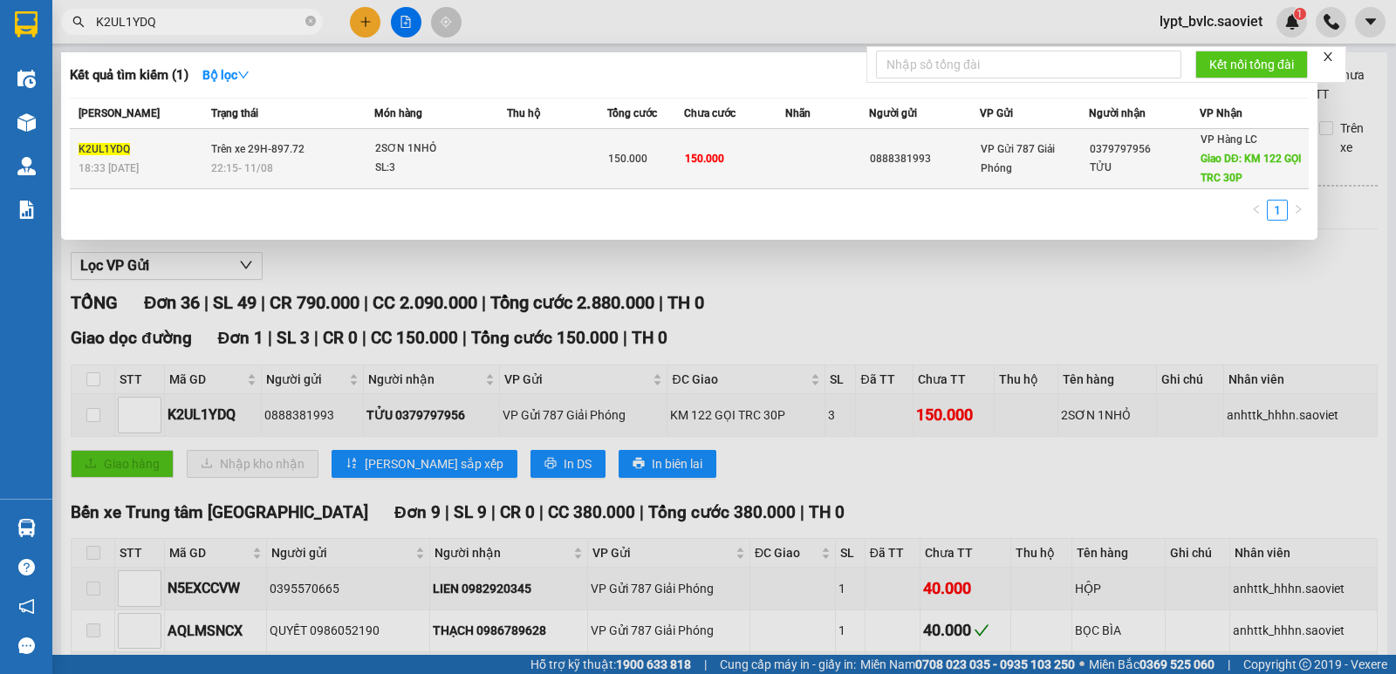
type input "K2UL1YDQ"
click at [703, 156] on span "150.000" at bounding box center [704, 159] width 39 height 12
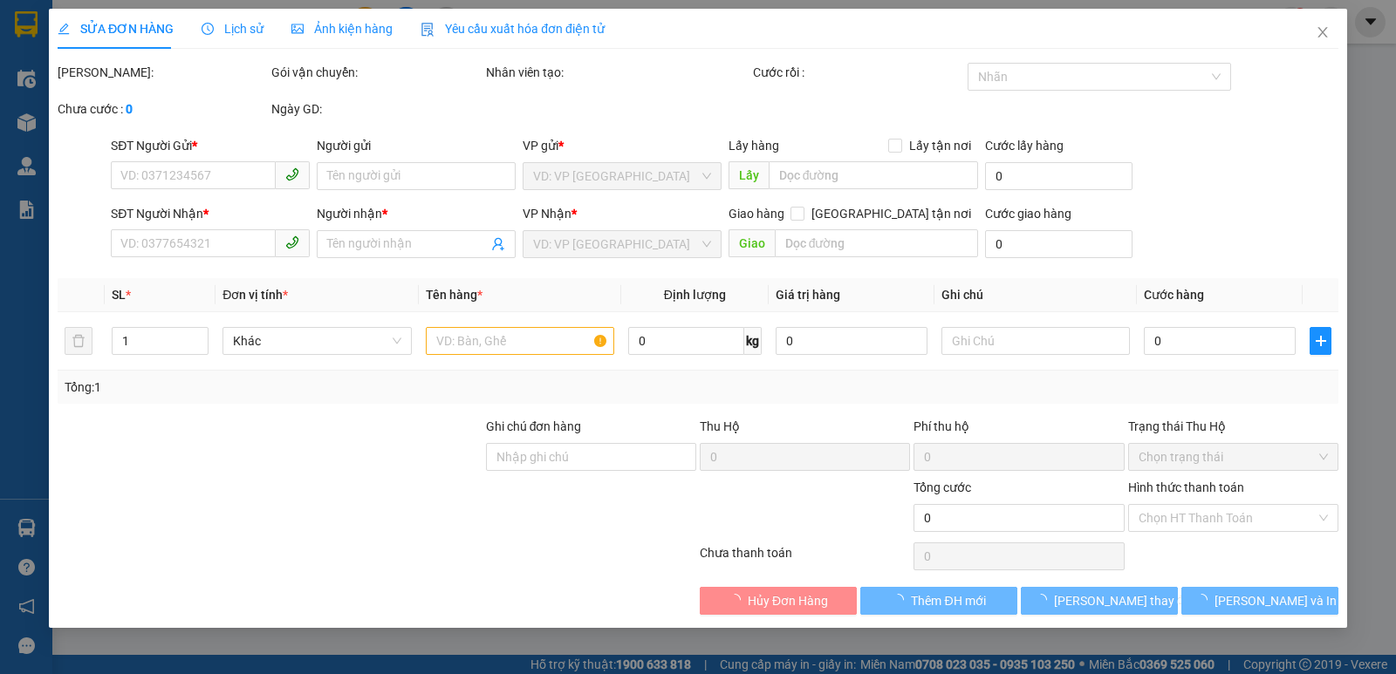
type input "0888381993"
type input "0379797956"
type input "TỬU"
type input "KM 122 GỌI TRC 30P"
type input "150.000"
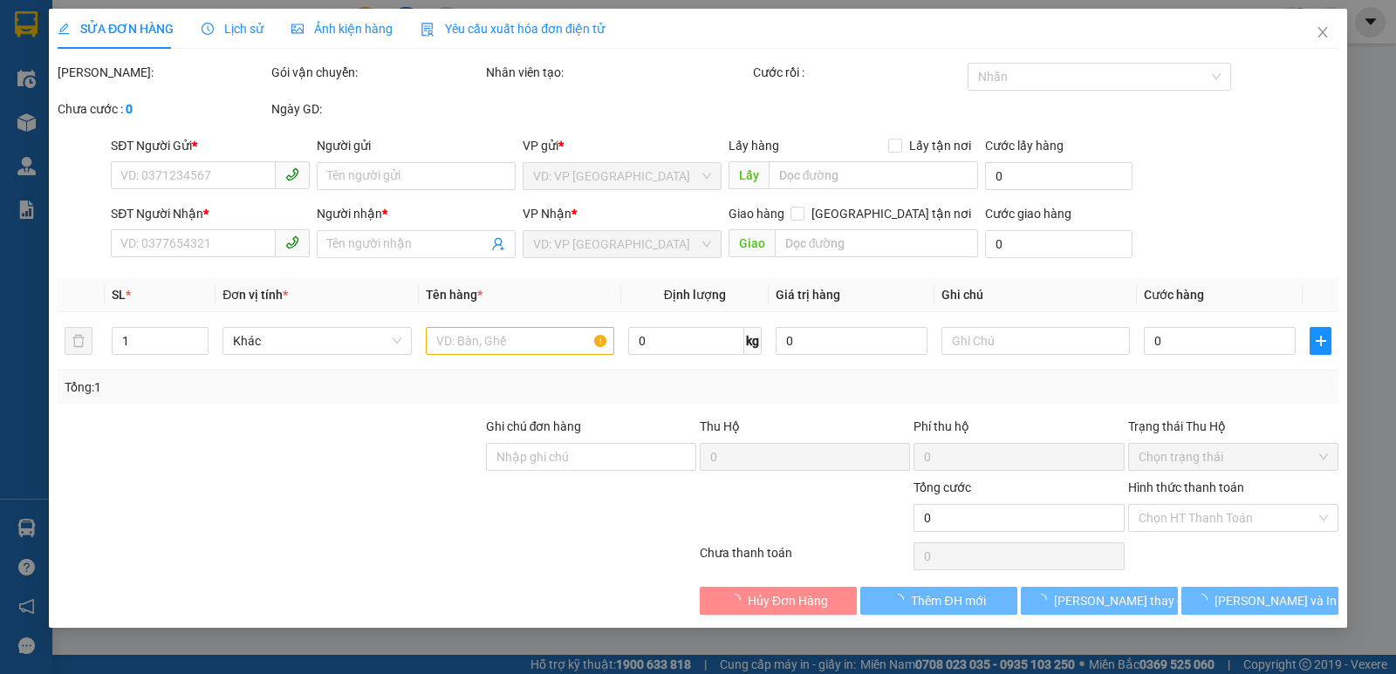
type input "150.000"
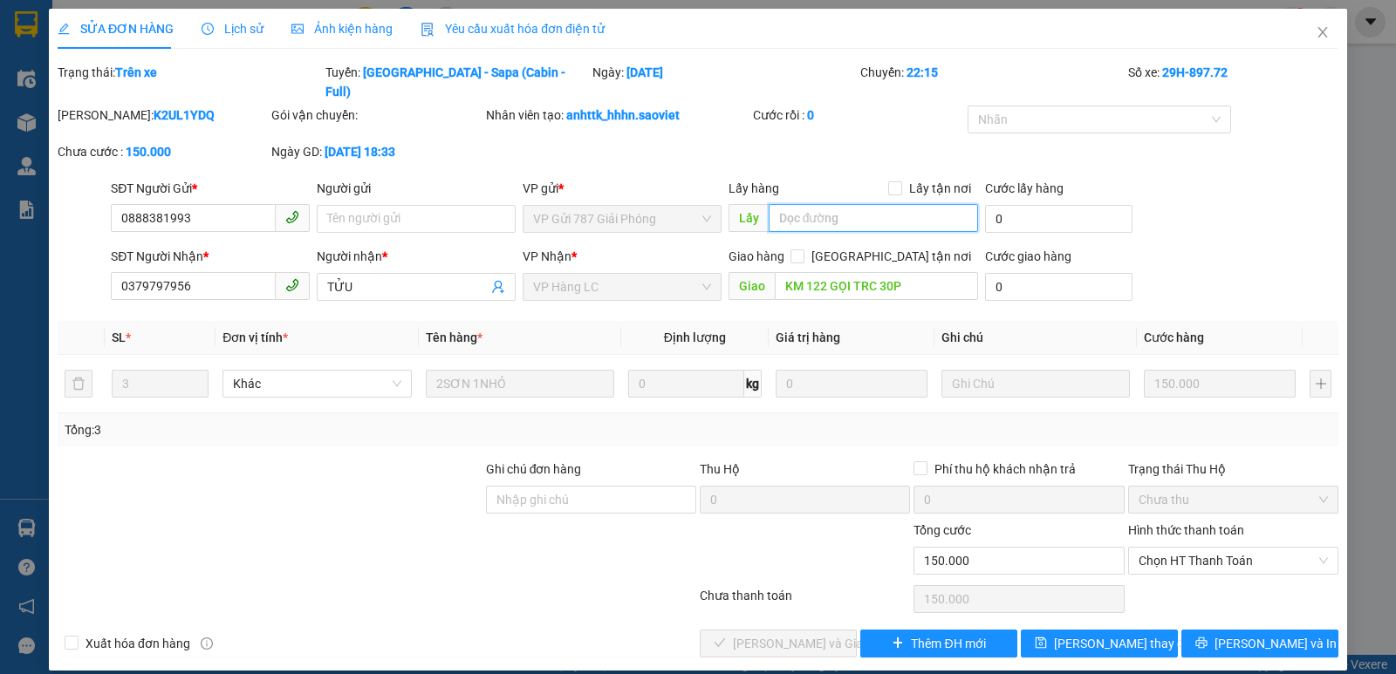
click at [808, 204] on input "text" at bounding box center [874, 218] width 210 height 28
type input "CHÍNH THU"
click at [1048, 632] on button "[PERSON_NAME] thay đổi" at bounding box center [1099, 644] width 157 height 28
